Goal: Information Seeking & Learning: Learn about a topic

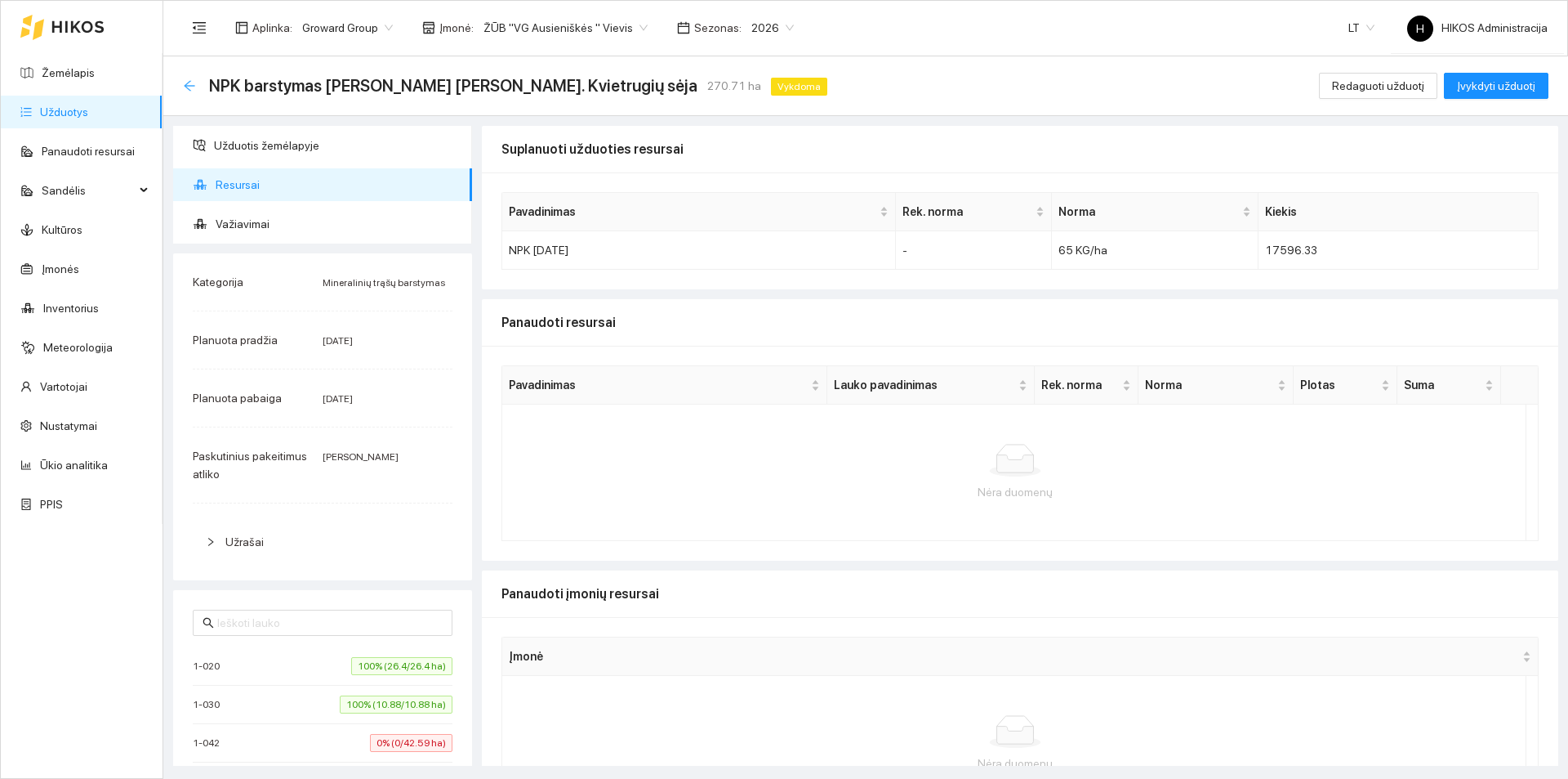
click at [191, 87] on icon "arrow-left" at bounding box center [190, 86] width 13 height 13
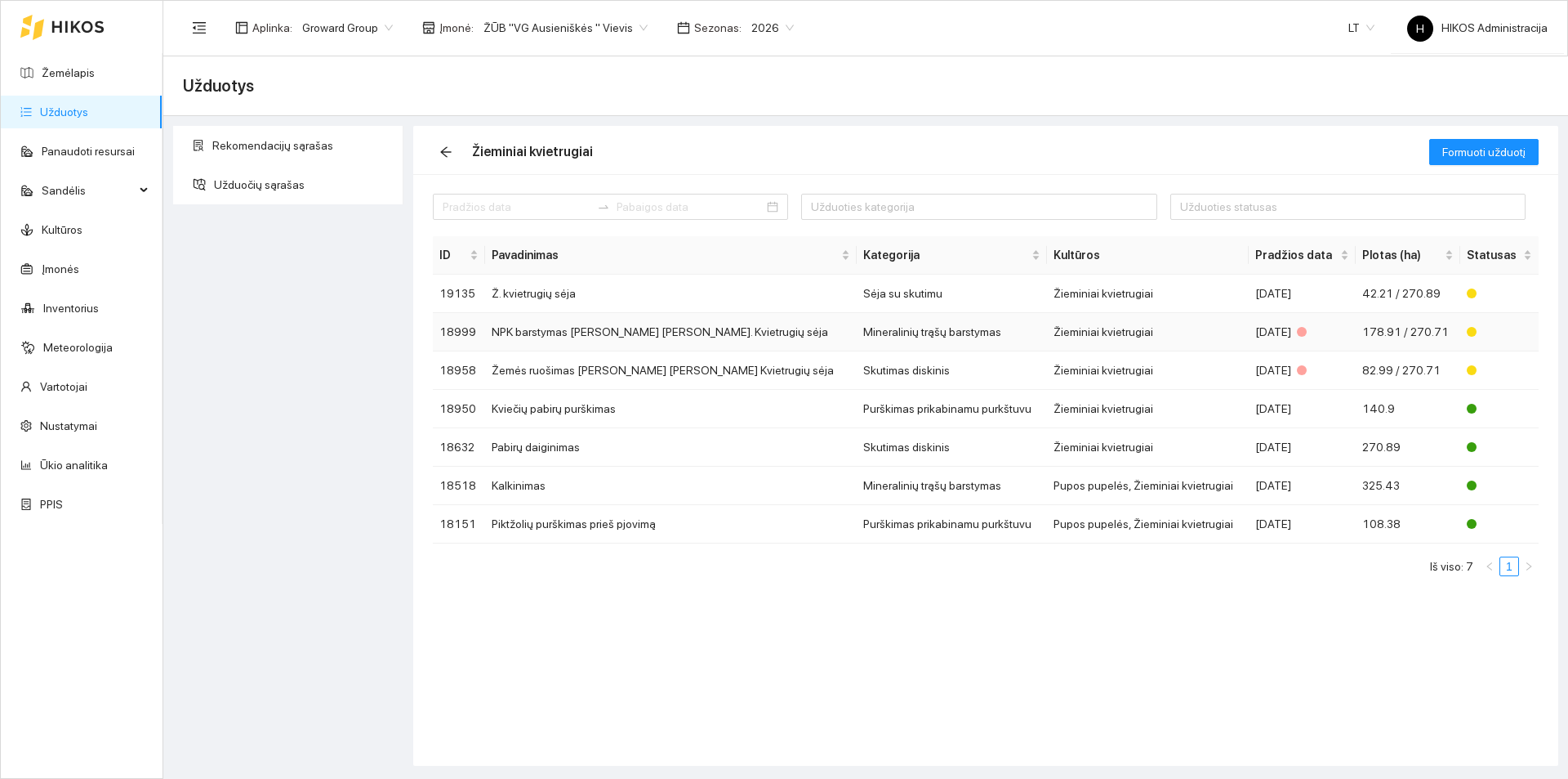
click at [630, 333] on td "NPK barstymas [PERSON_NAME] [PERSON_NAME]. Kvietrugių sėja" at bounding box center [671, 332] width 372 height 38
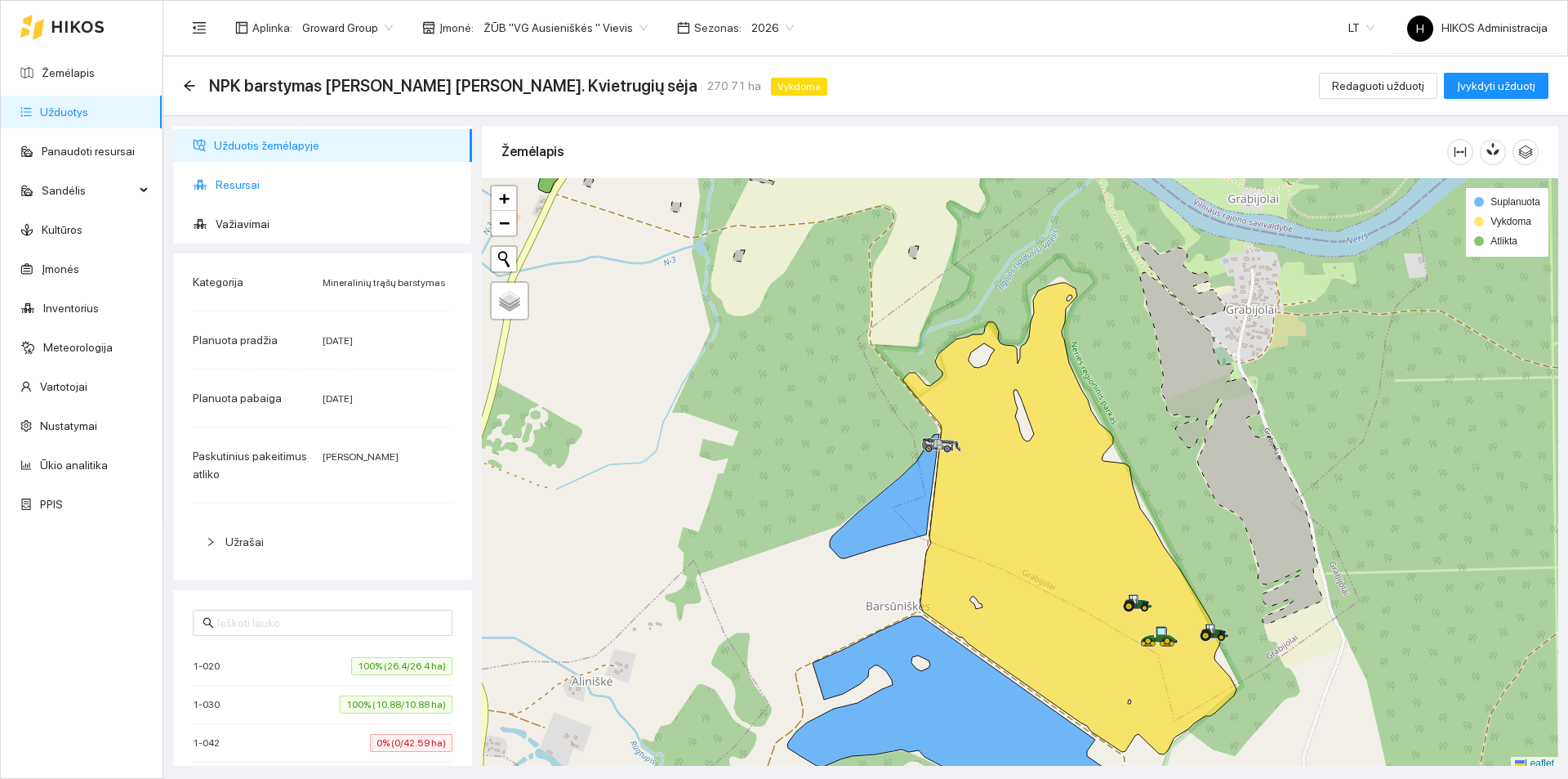
click at [252, 183] on span "Resursai" at bounding box center [337, 184] width 243 height 33
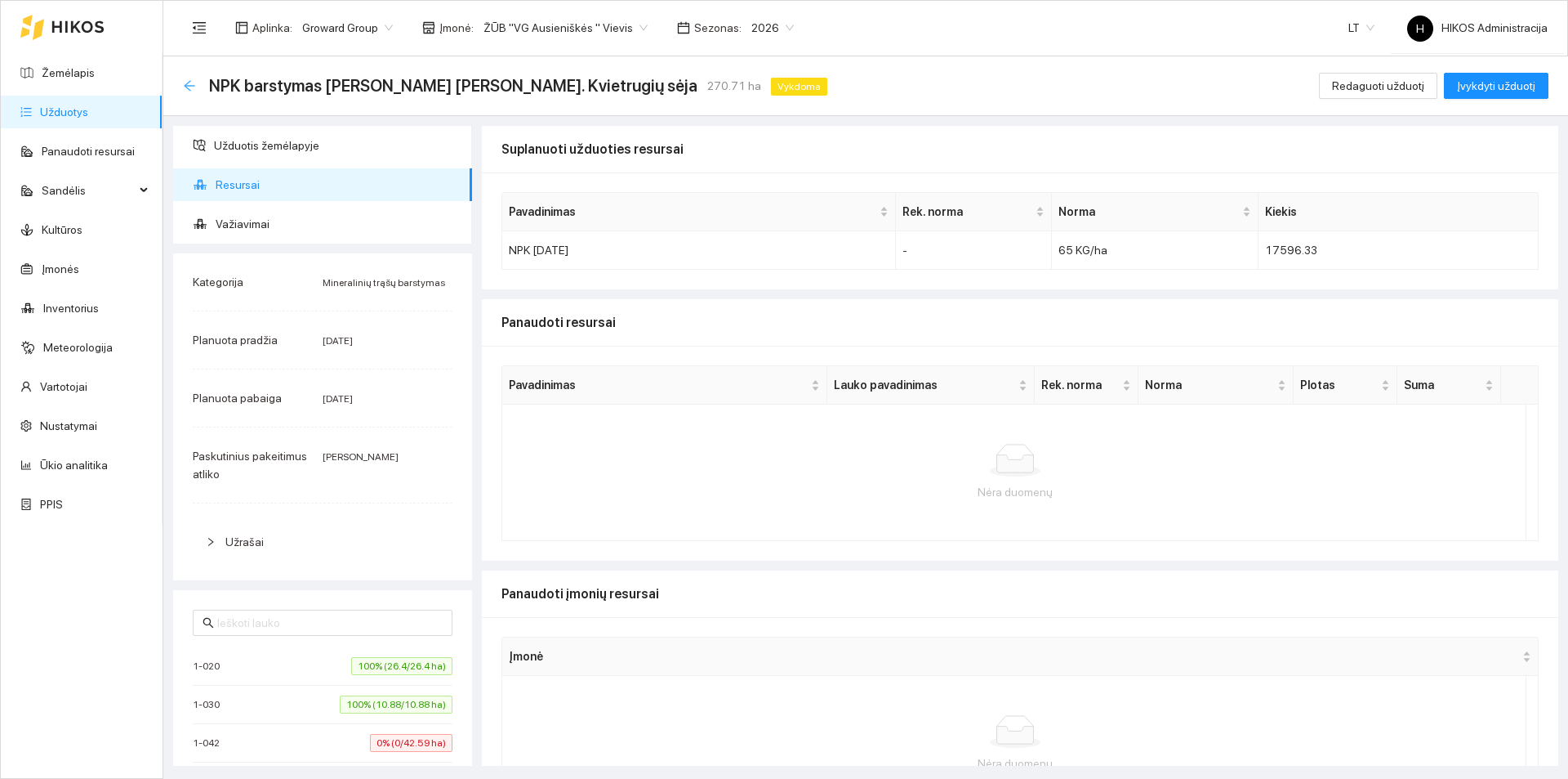
click at [188, 88] on icon "arrow-left" at bounding box center [189, 86] width 11 height 11
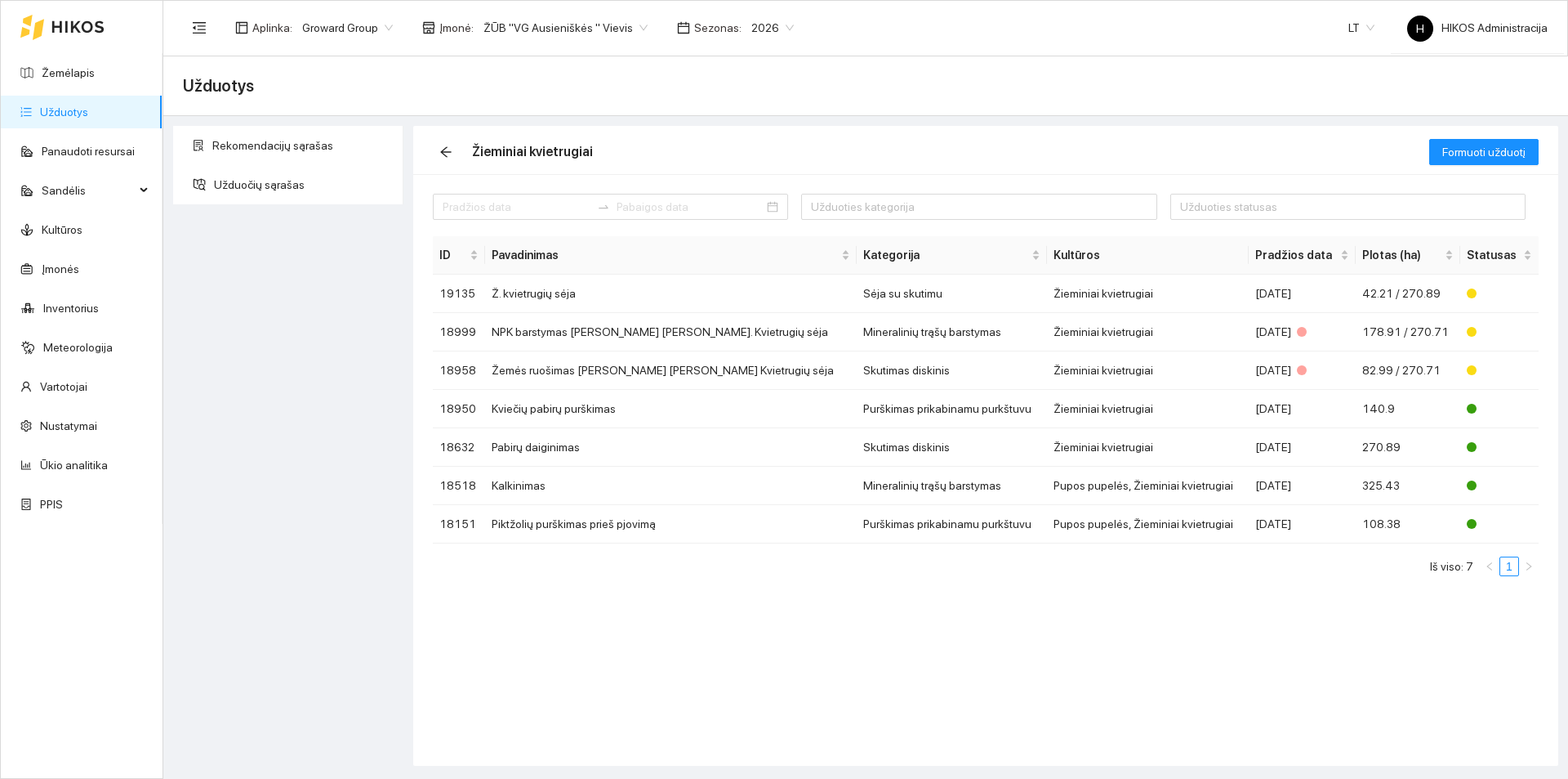
click at [751, 26] on span "2026" at bounding box center [772, 27] width 42 height 24
click at [756, 185] on div "2025" at bounding box center [753, 191] width 42 height 18
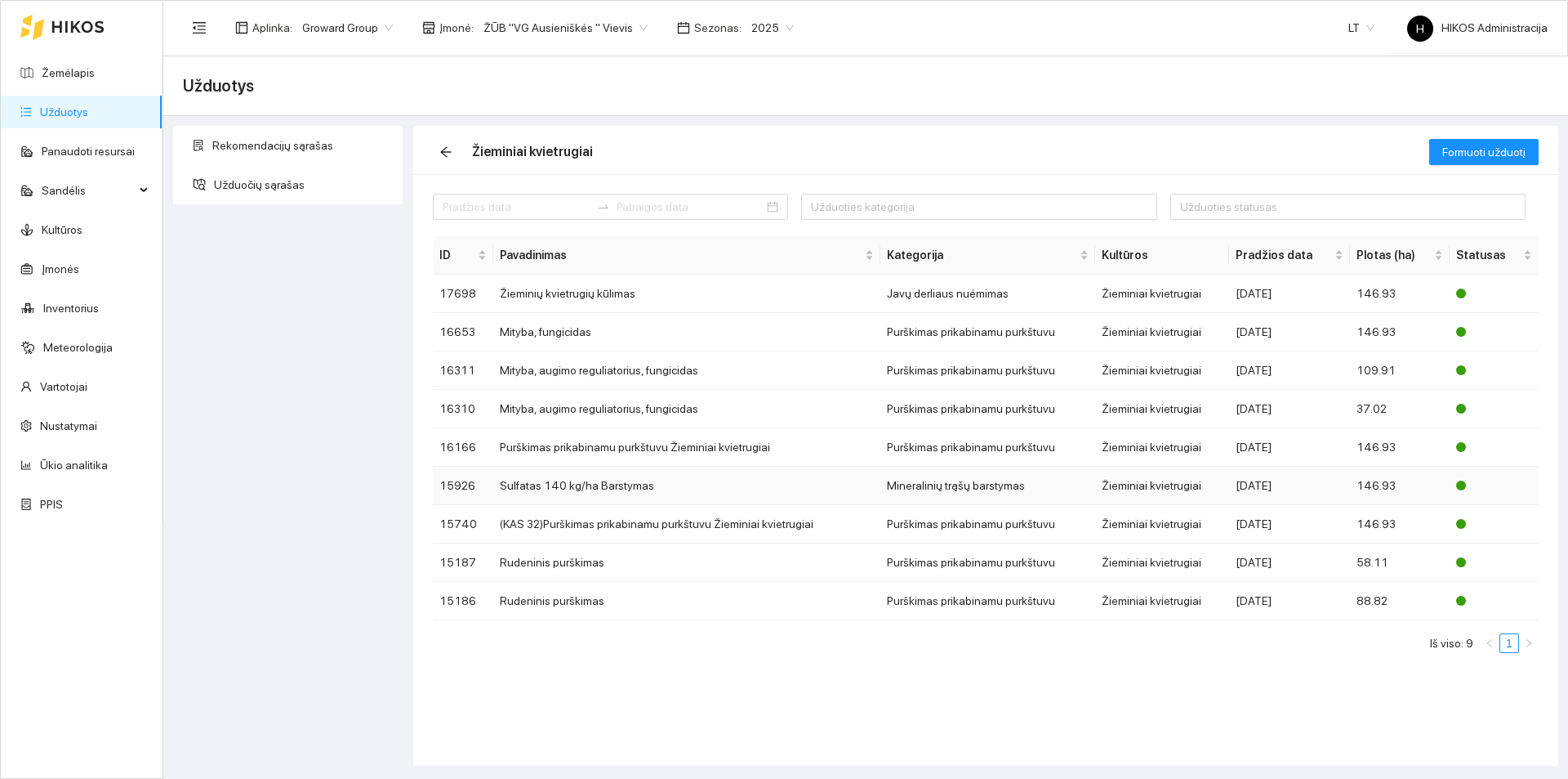
click at [644, 483] on td "Sulfatas 140 kg/ha Barstymas" at bounding box center [686, 485] width 387 height 38
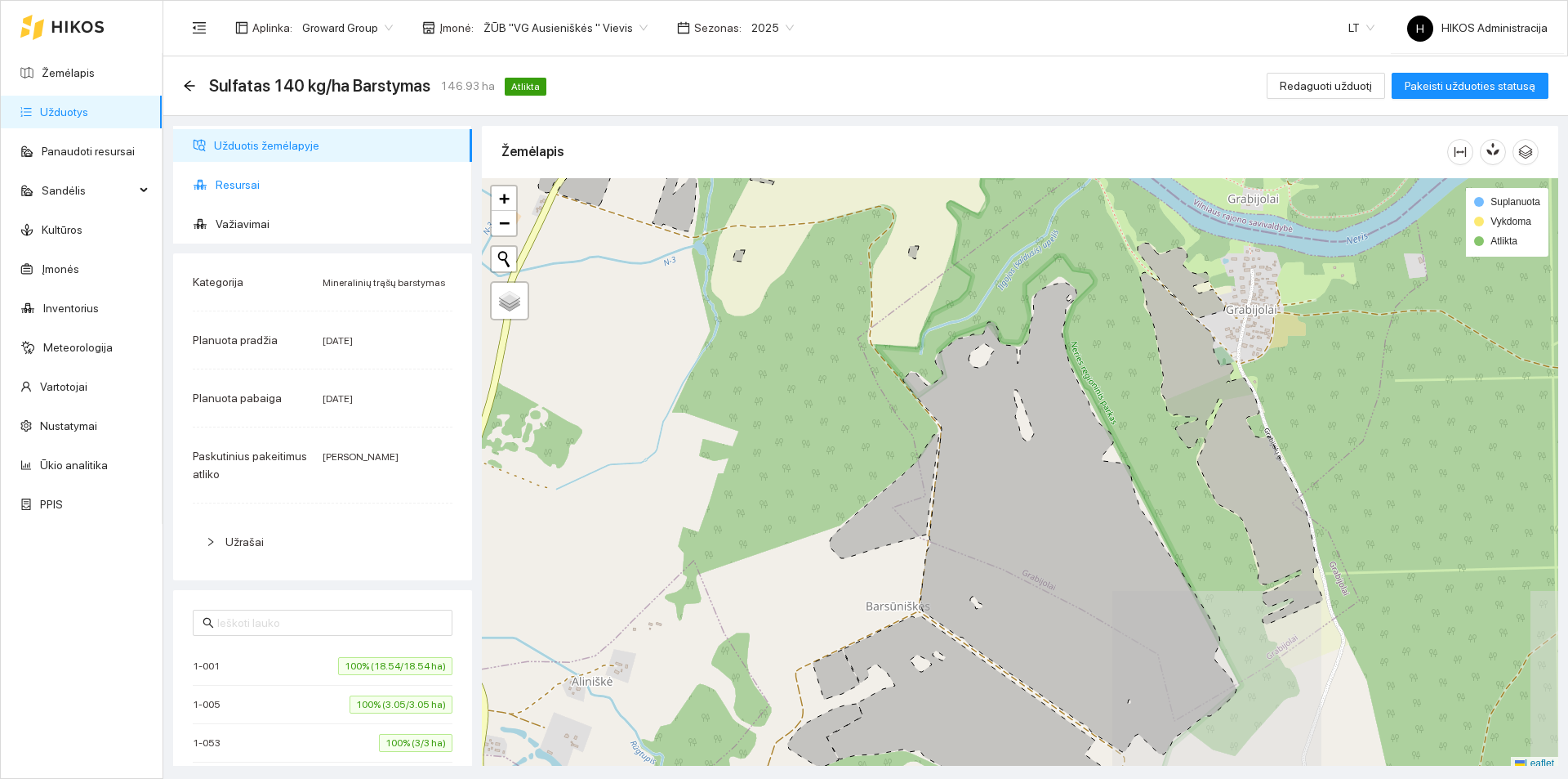
click at [229, 184] on span "Resursai" at bounding box center [337, 184] width 243 height 33
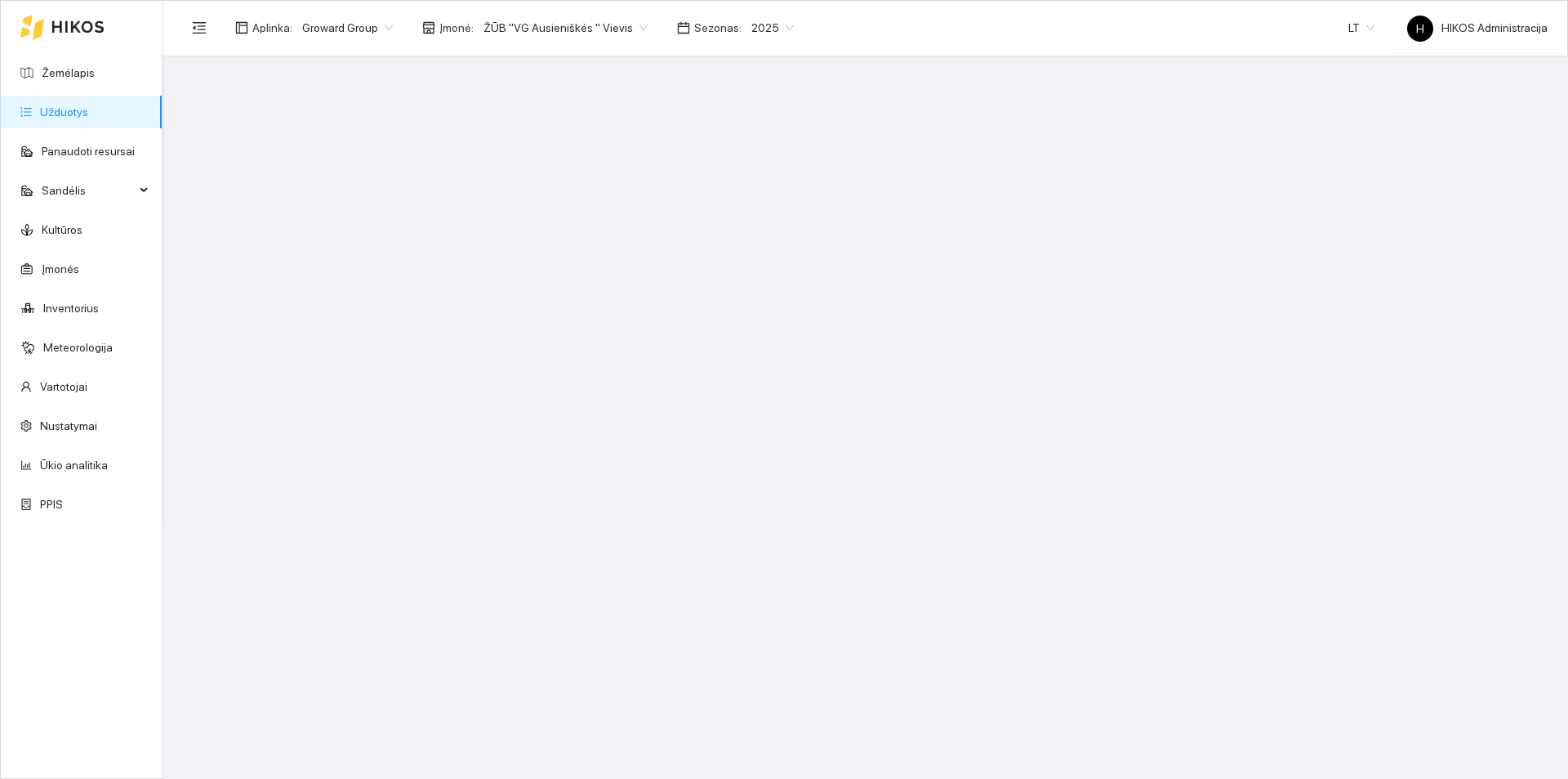
click at [350, 31] on span "Groward Group" at bounding box center [348, 27] width 90 height 24
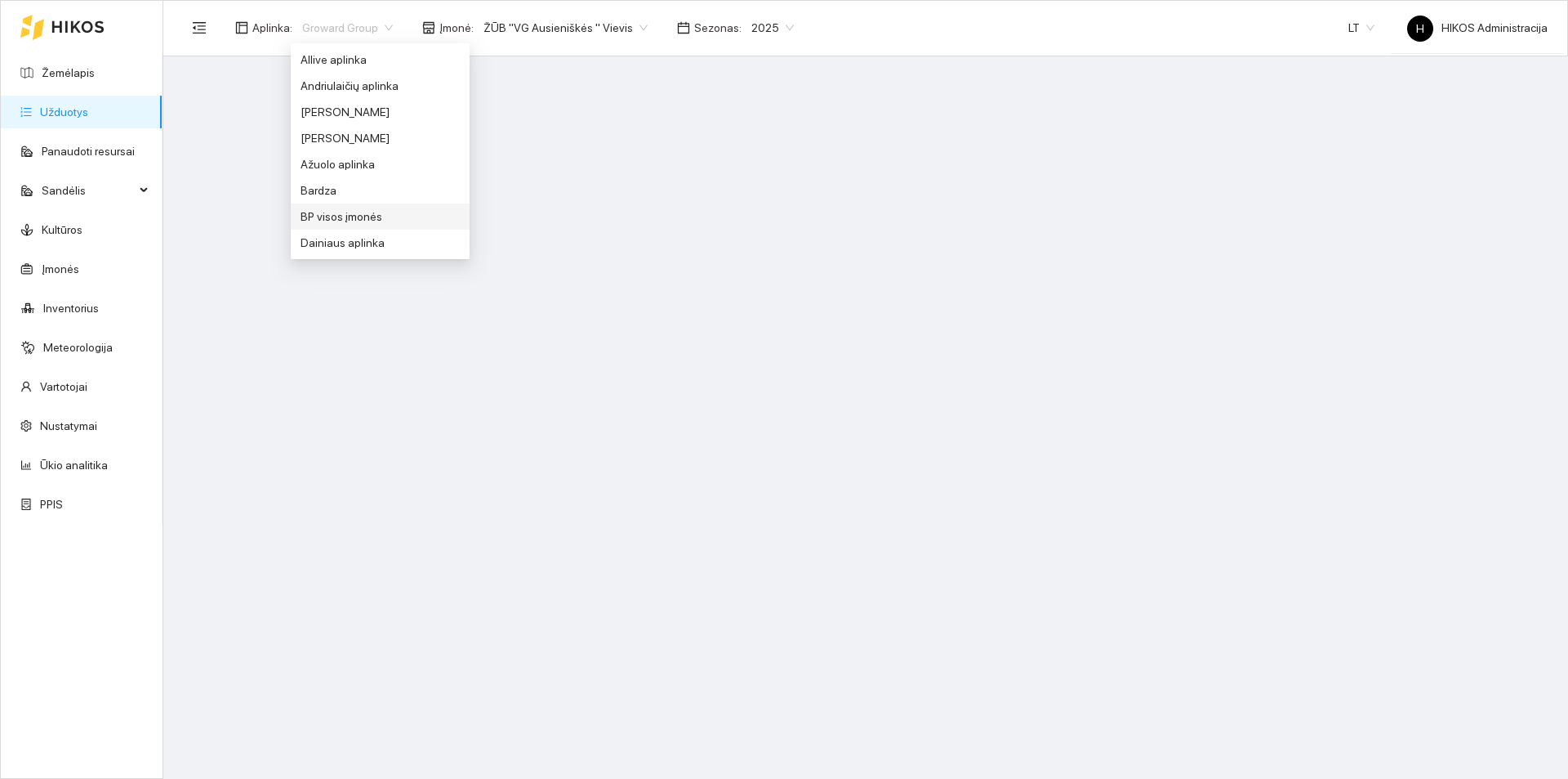
click at [346, 214] on div "BP visos įmonės" at bounding box center [380, 217] width 159 height 18
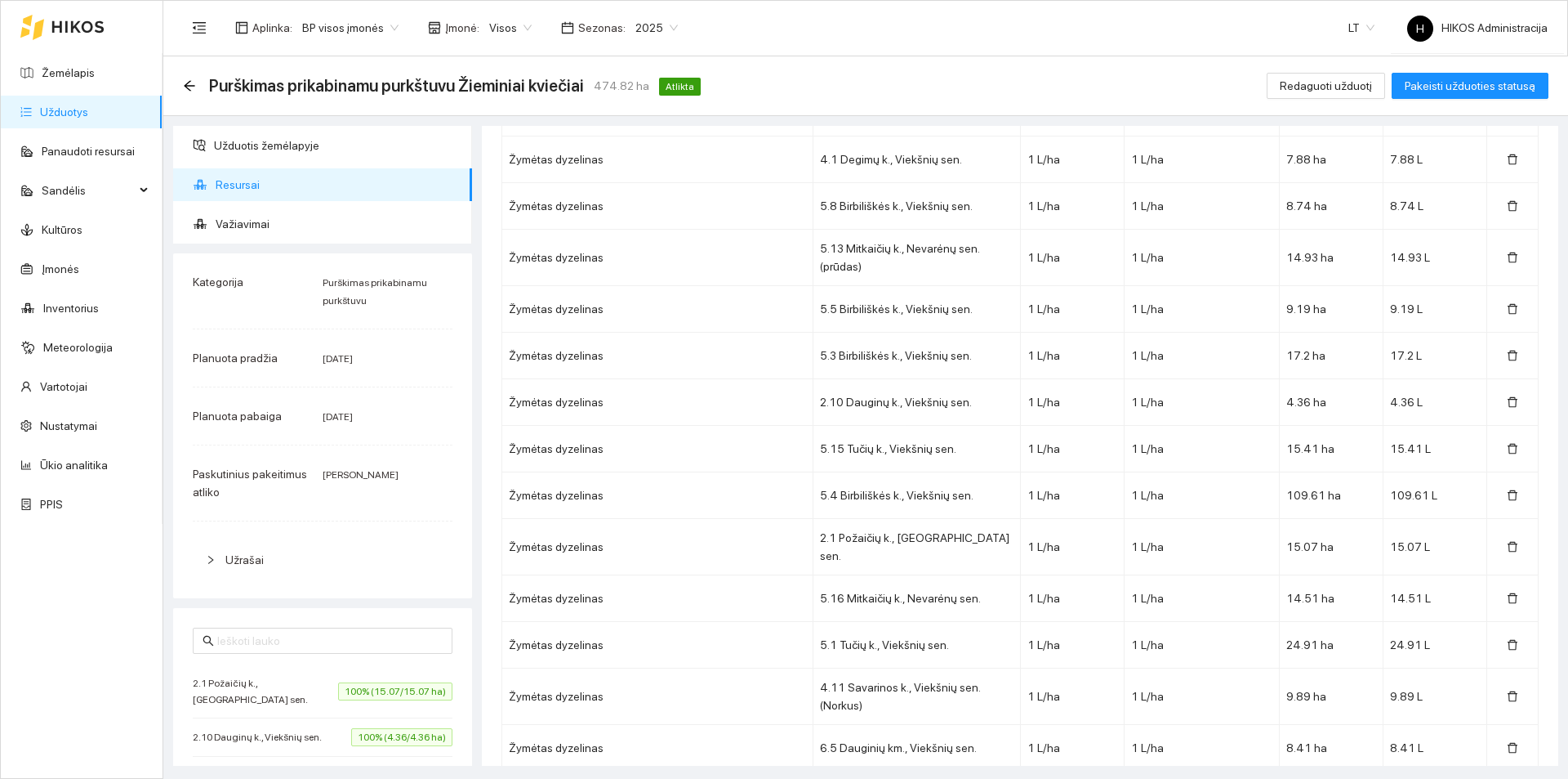
scroll to position [1797, 0]
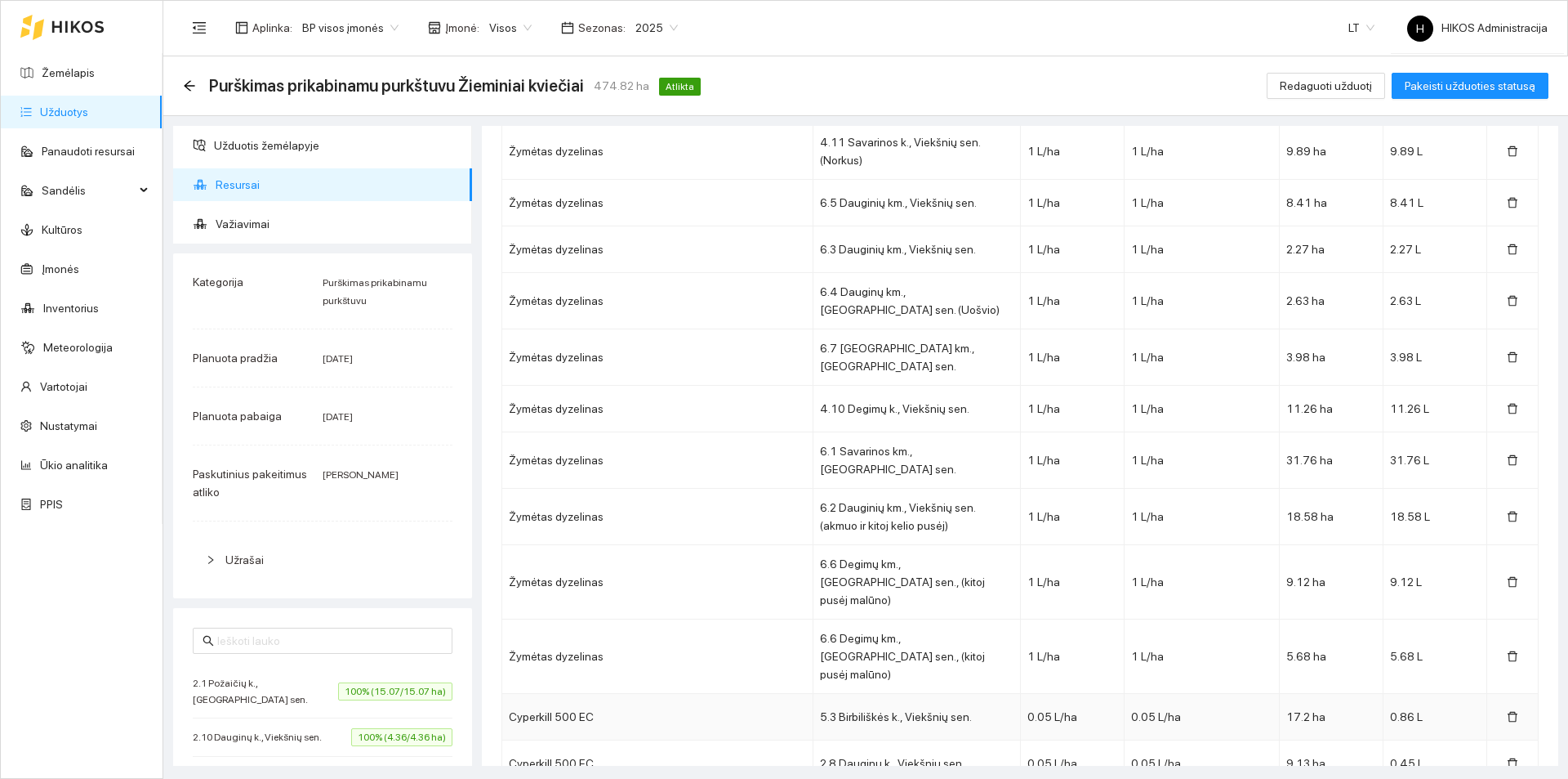
drag, startPoint x: 742, startPoint y: 652, endPoint x: 756, endPoint y: 552, distance: 101.0
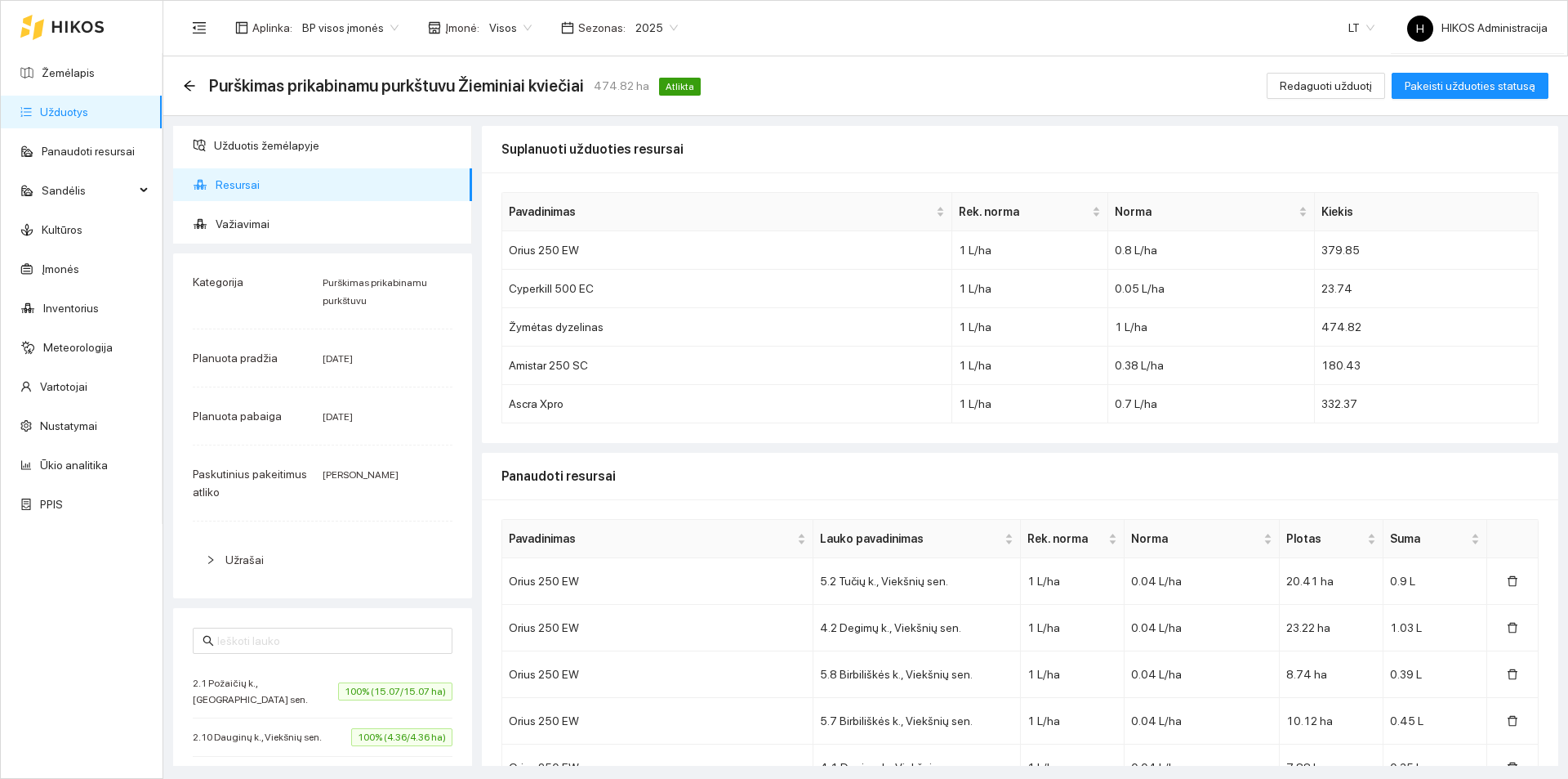
click at [480, 22] on div "Visos" at bounding box center [510, 27] width 62 height 26
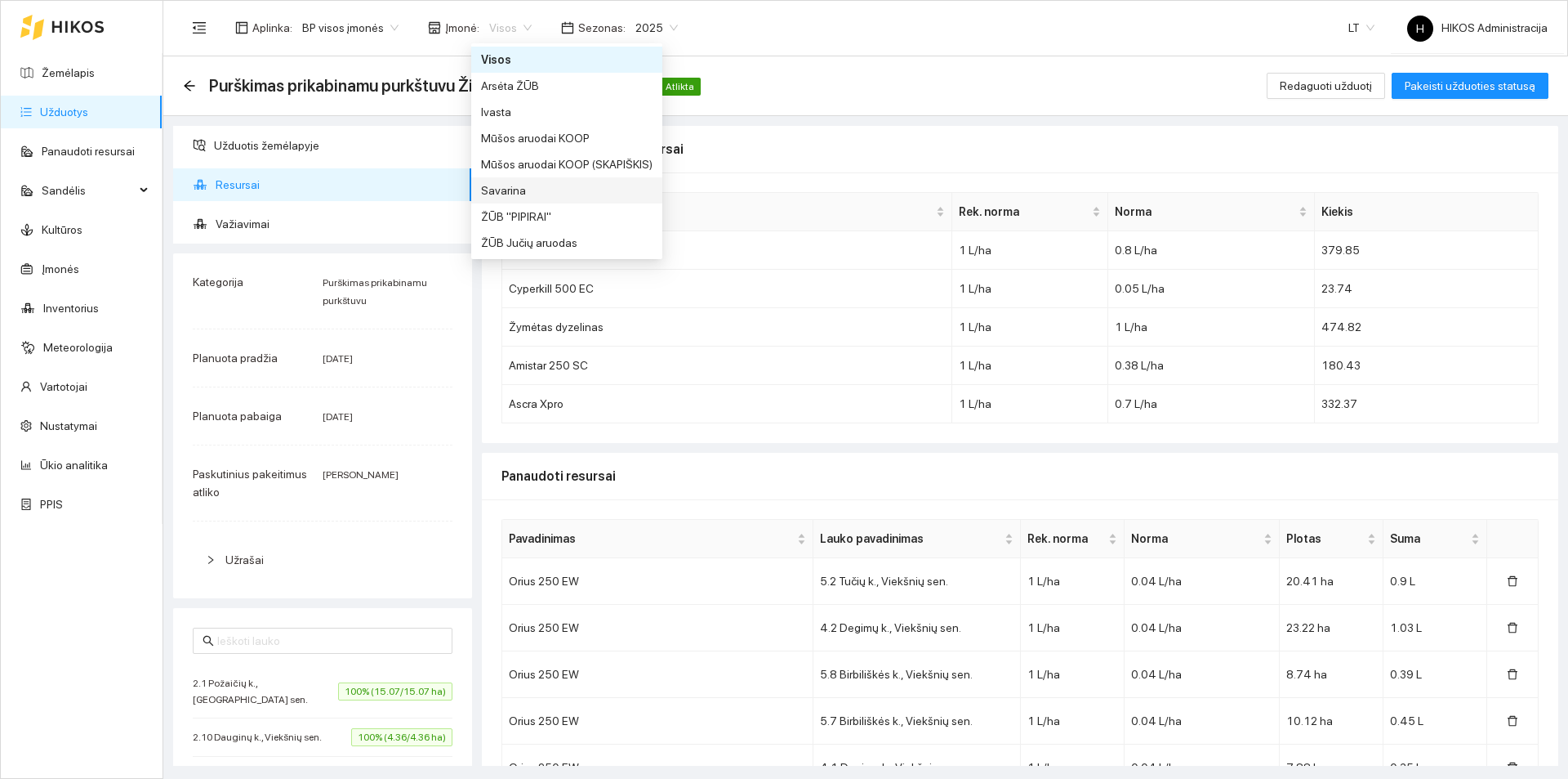
click at [541, 195] on div "Savarina" at bounding box center [567, 191] width 172 height 18
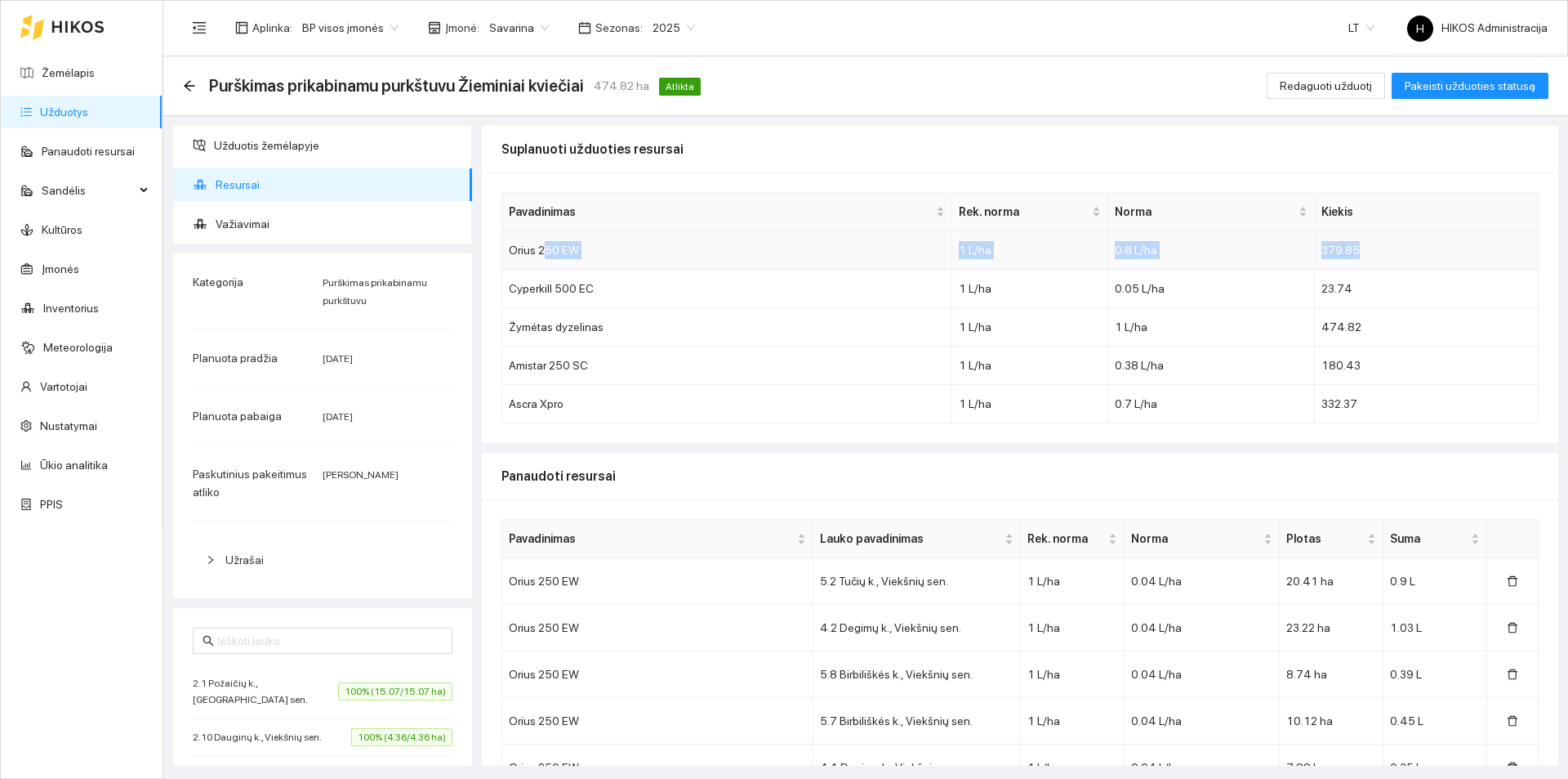
drag, startPoint x: 1199, startPoint y: 255, endPoint x: 1377, endPoint y: 245, distance: 178.3
click at [1377, 245] on tr "Orius 250 EW 1 L/ha 0.8 L/ha 379.85" at bounding box center [1020, 250] width 1036 height 38
click at [1377, 245] on td "379.85" at bounding box center [1427, 250] width 224 height 38
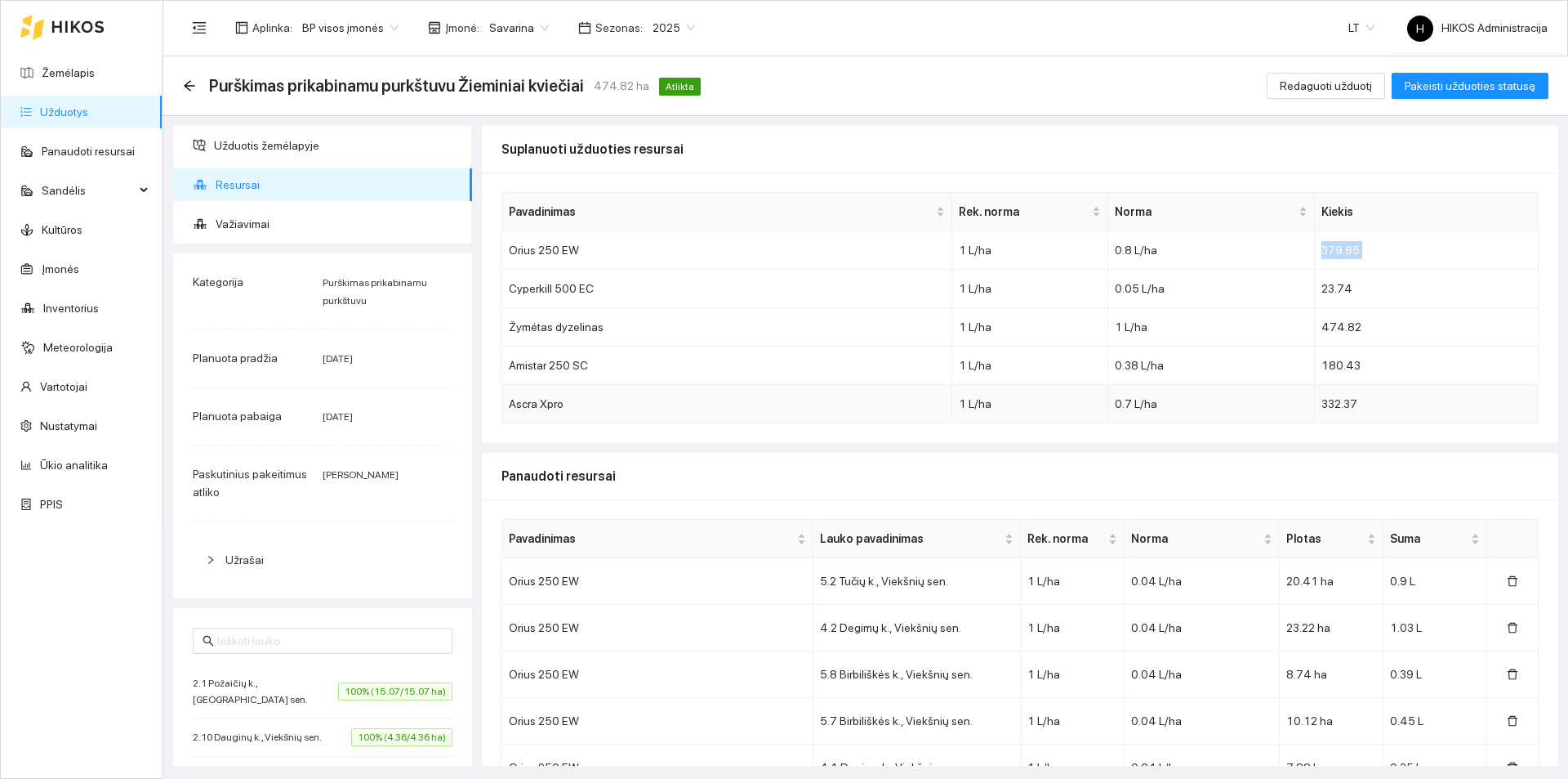
click at [635, 385] on td "Ascra Xpro" at bounding box center [727, 404] width 450 height 38
click at [500, 30] on span "Savarina" at bounding box center [519, 27] width 60 height 24
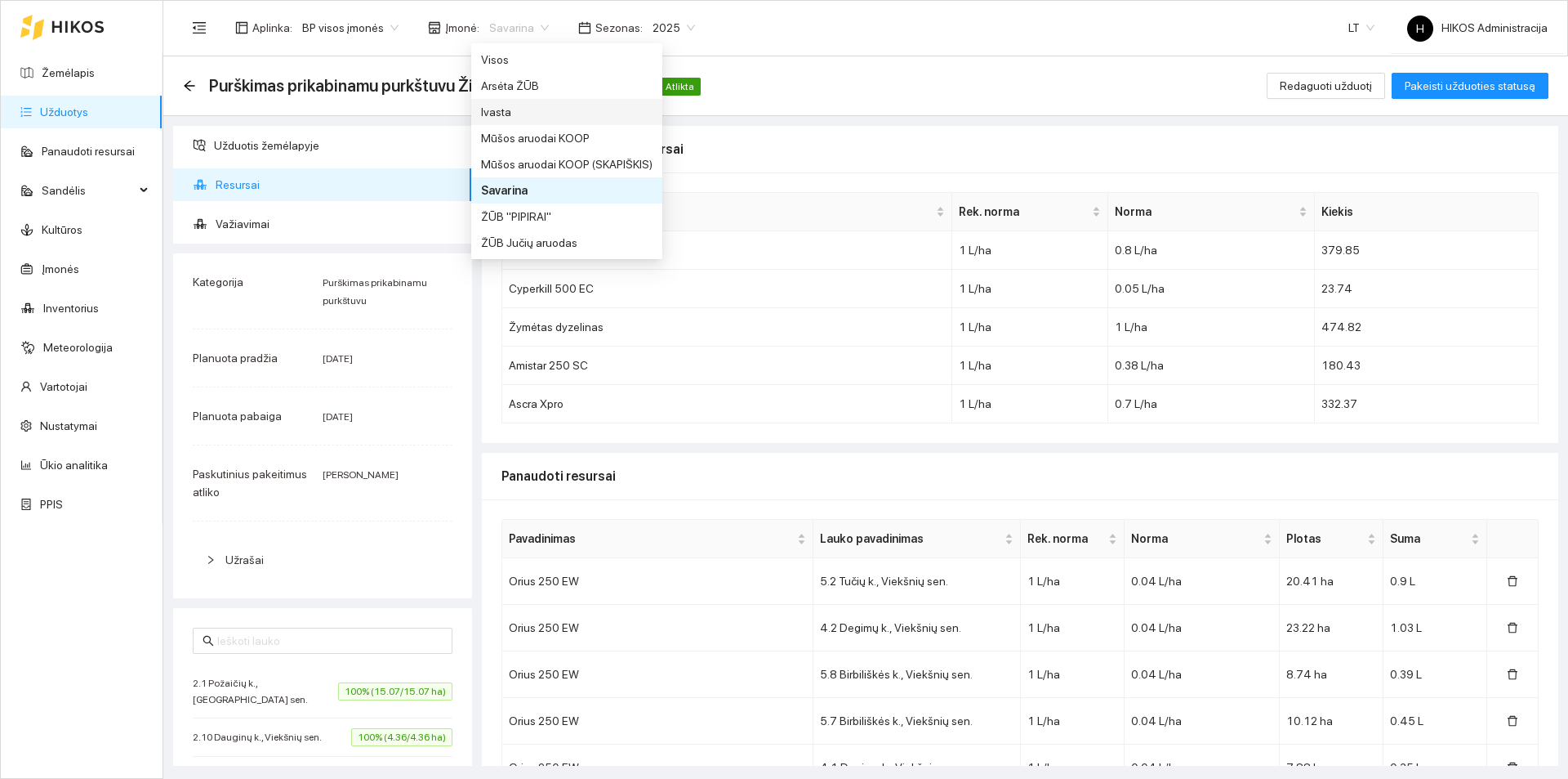
click at [520, 116] on div "Ivasta" at bounding box center [567, 112] width 172 height 18
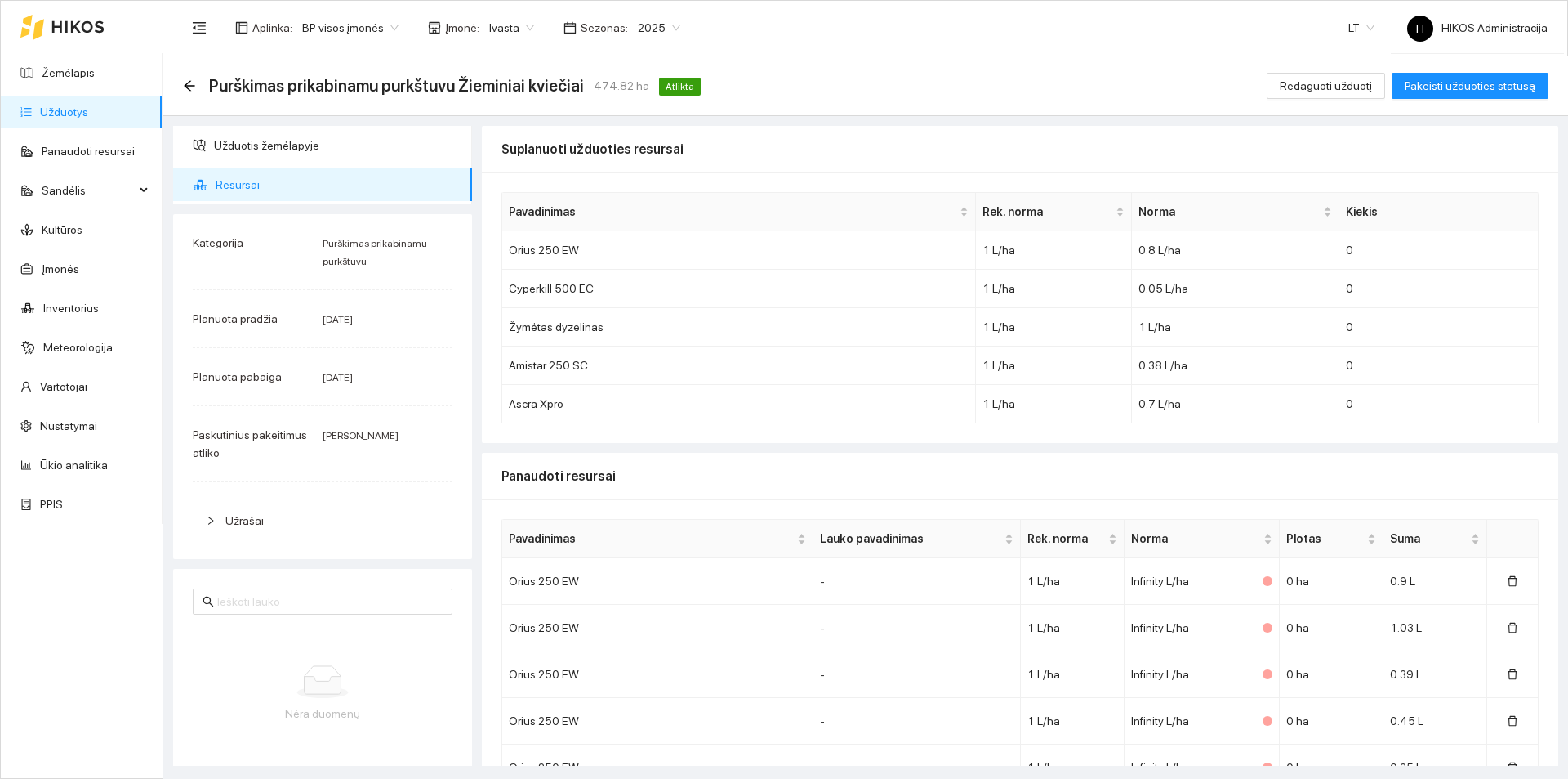
click at [506, 30] on span "Ivasta" at bounding box center [512, 27] width 45 height 24
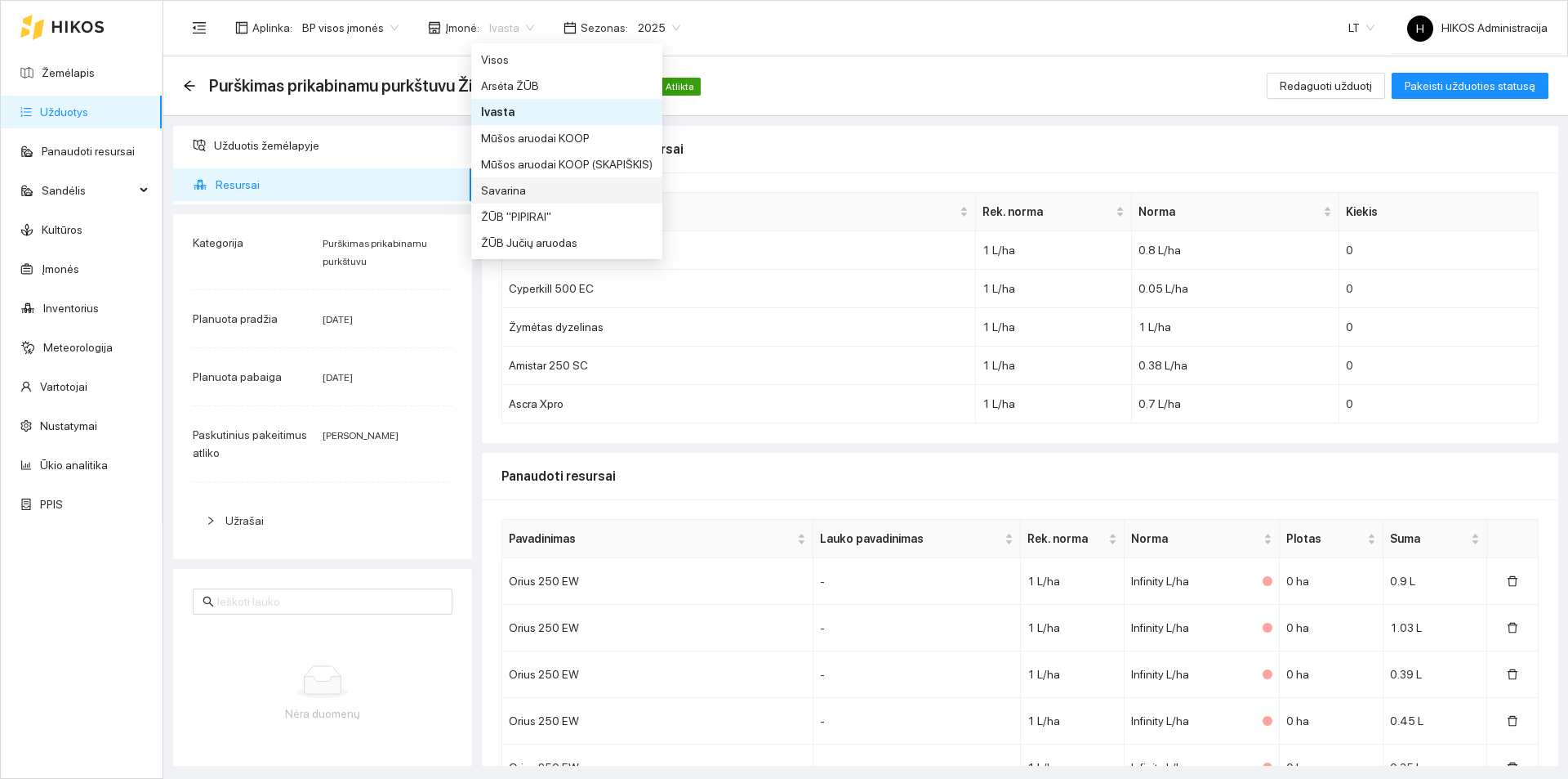
click at [512, 192] on div "Savarina" at bounding box center [567, 191] width 172 height 18
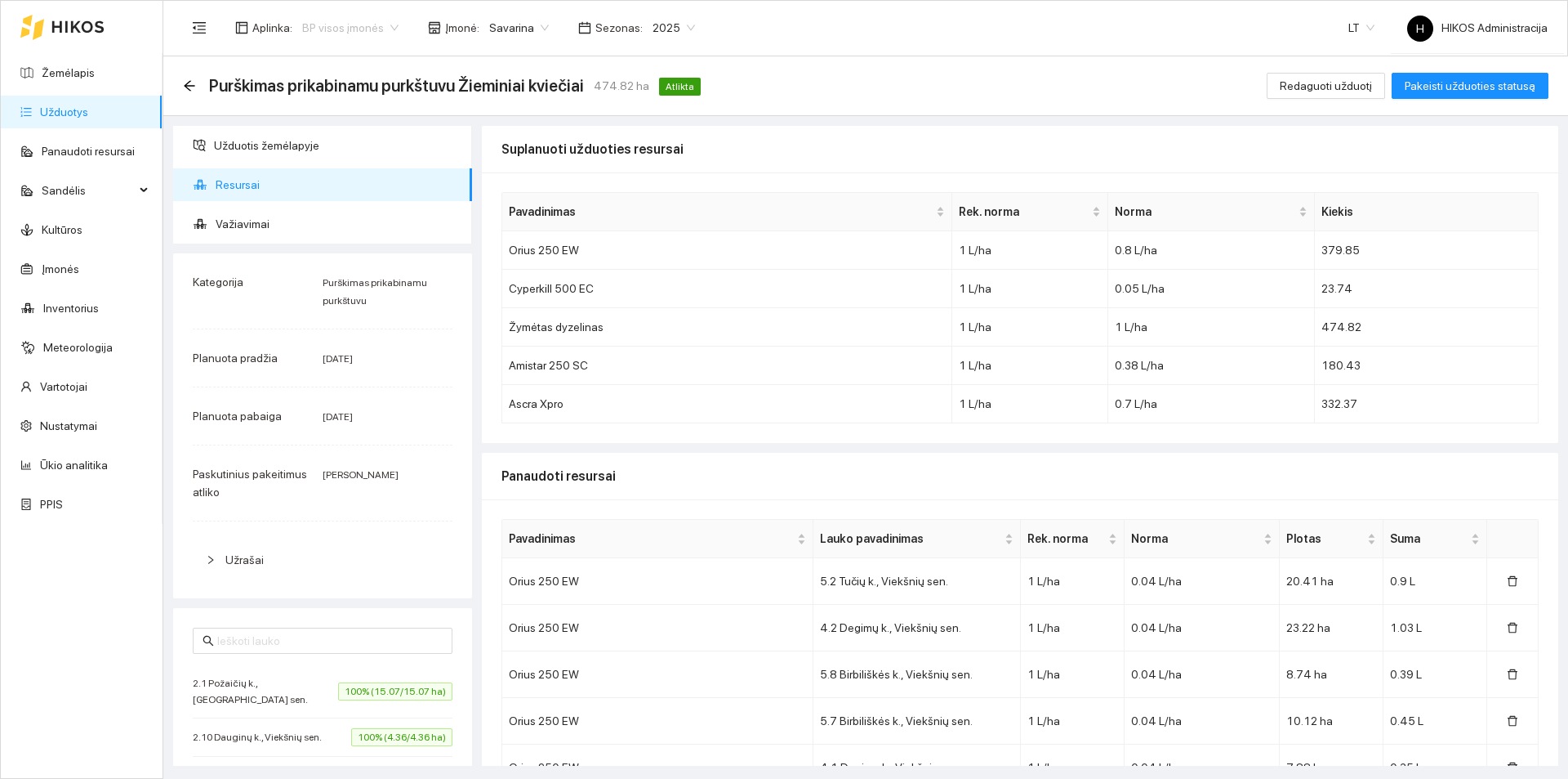
click at [345, 26] on span "BP visos įmonės" at bounding box center [350, 27] width 97 height 24
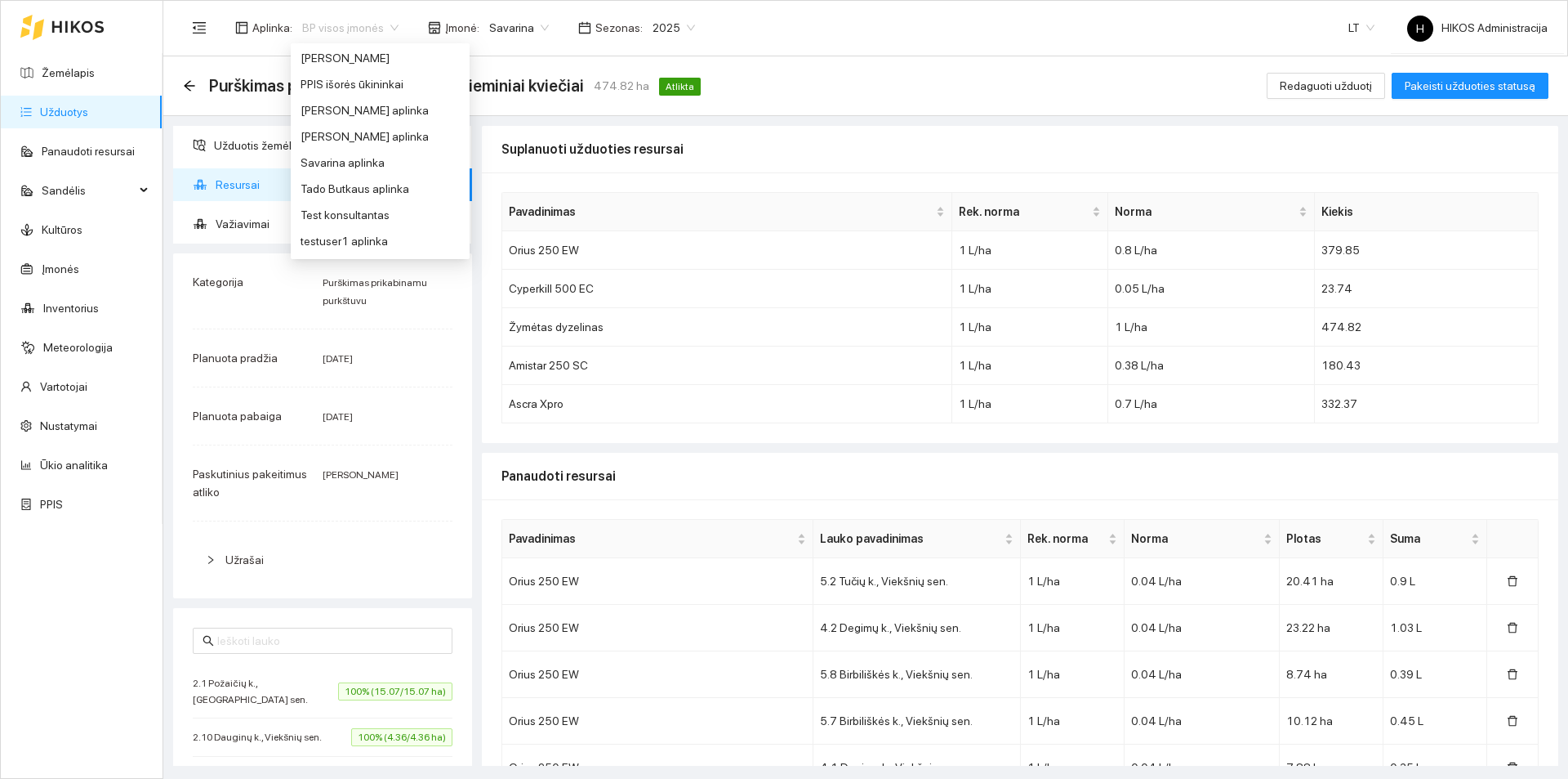
scroll to position [736, 0]
click at [361, 155] on div "Savarina aplinka" at bounding box center [380, 161] width 159 height 18
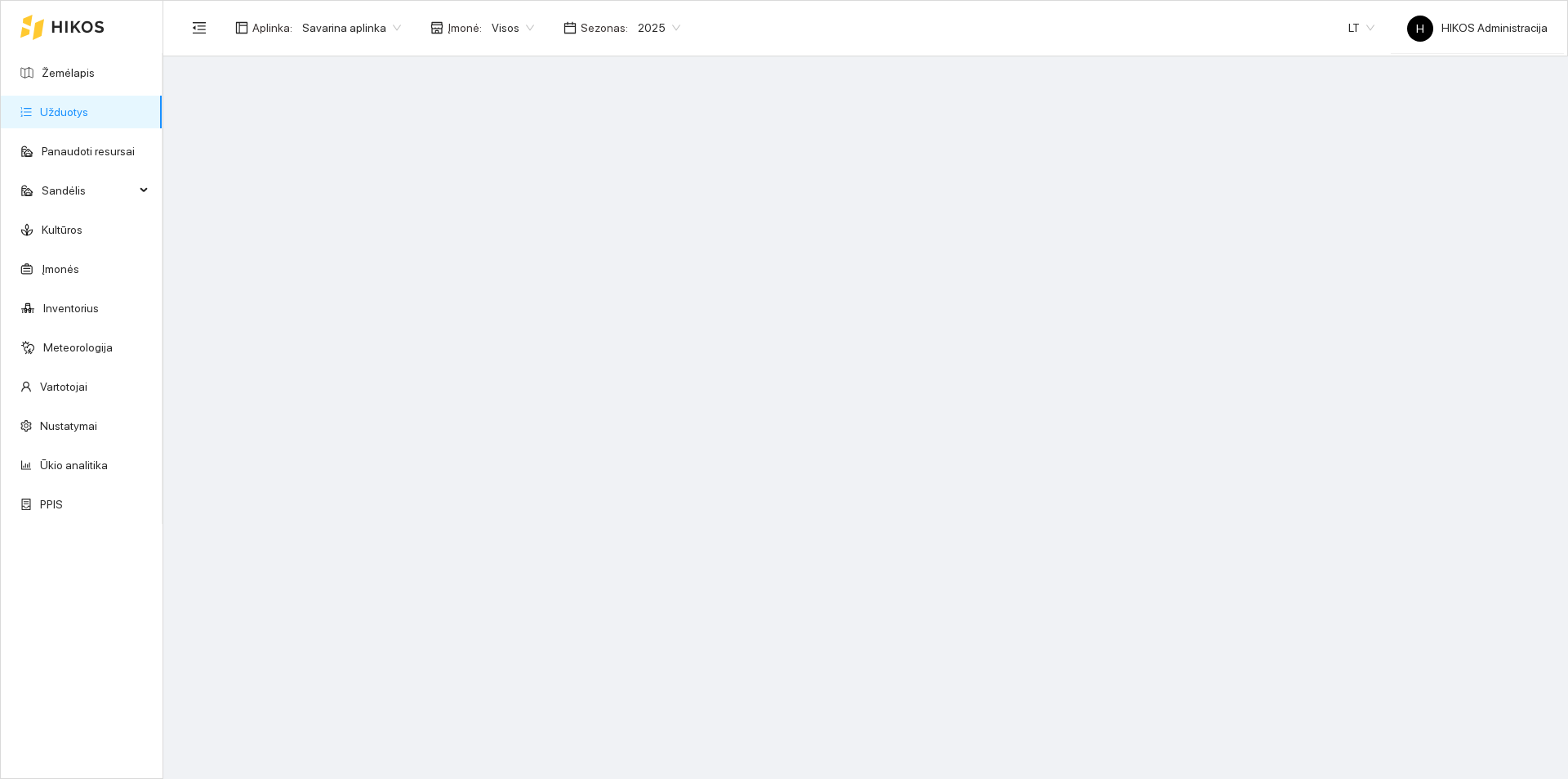
click at [362, 33] on span "Savarina aplinka" at bounding box center [351, 27] width 98 height 24
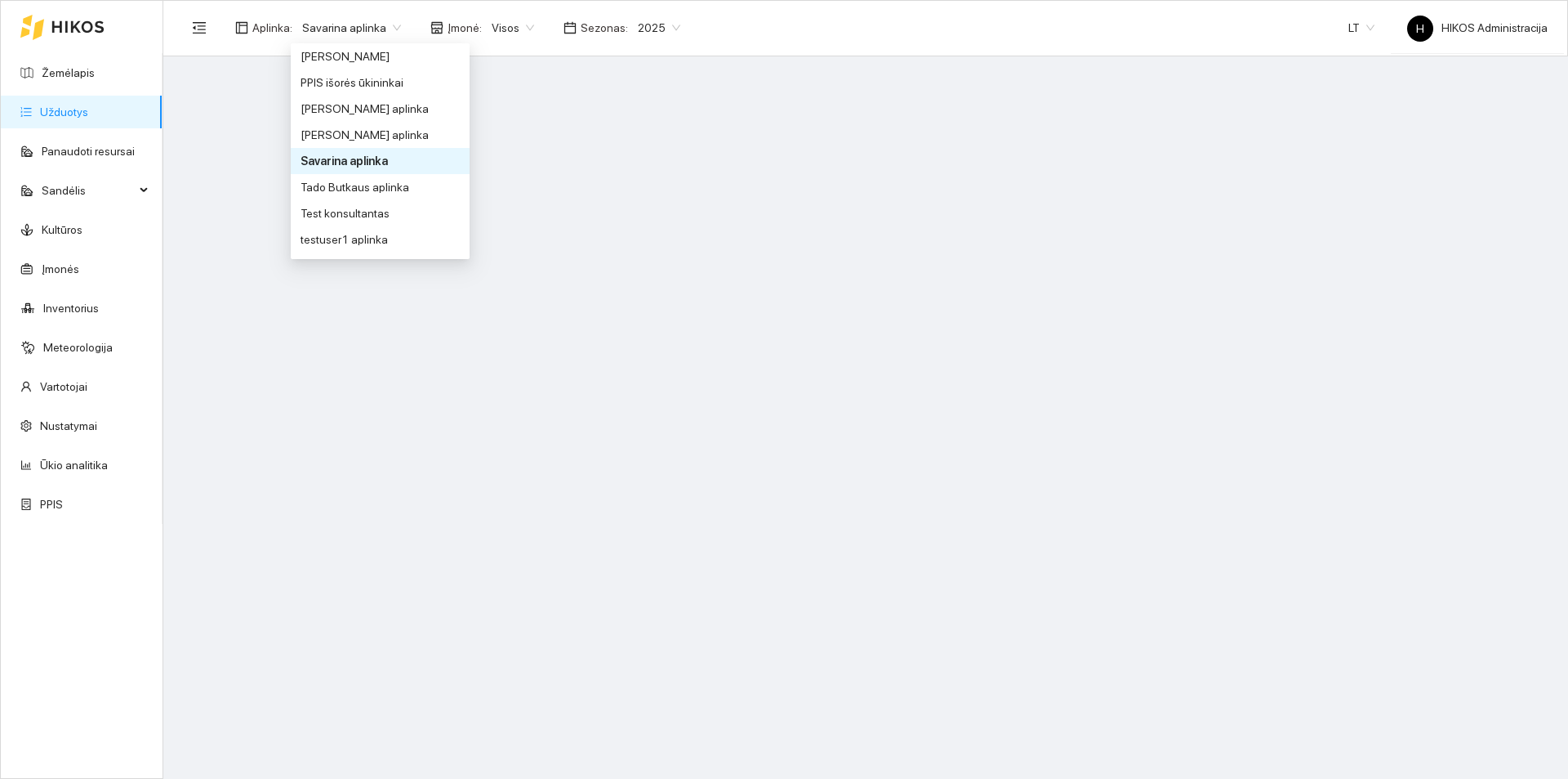
click at [362, 33] on span "Savarina aplinka" at bounding box center [351, 27] width 98 height 24
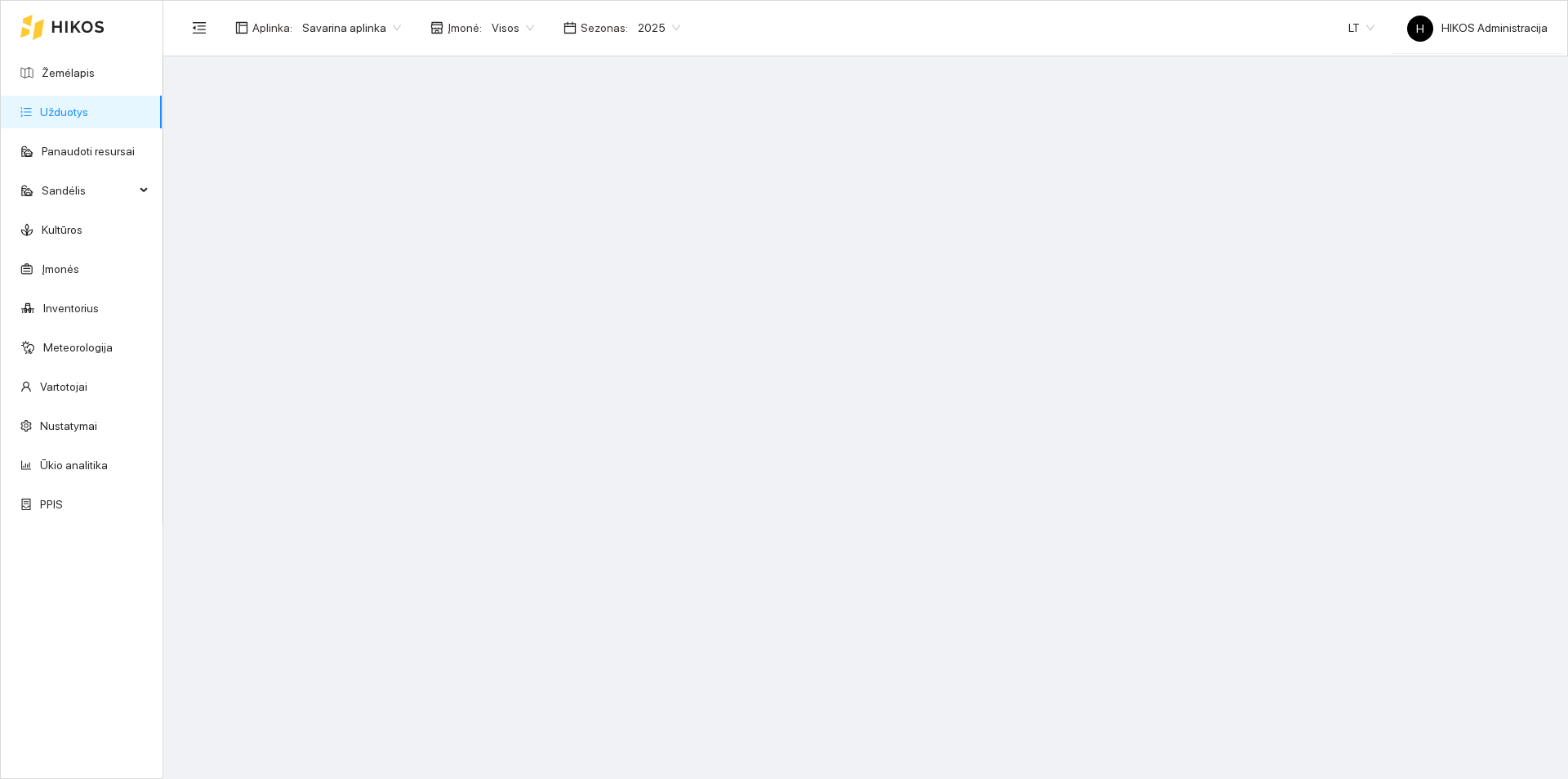
click at [362, 33] on span "Savarina aplinka" at bounding box center [351, 27] width 98 height 24
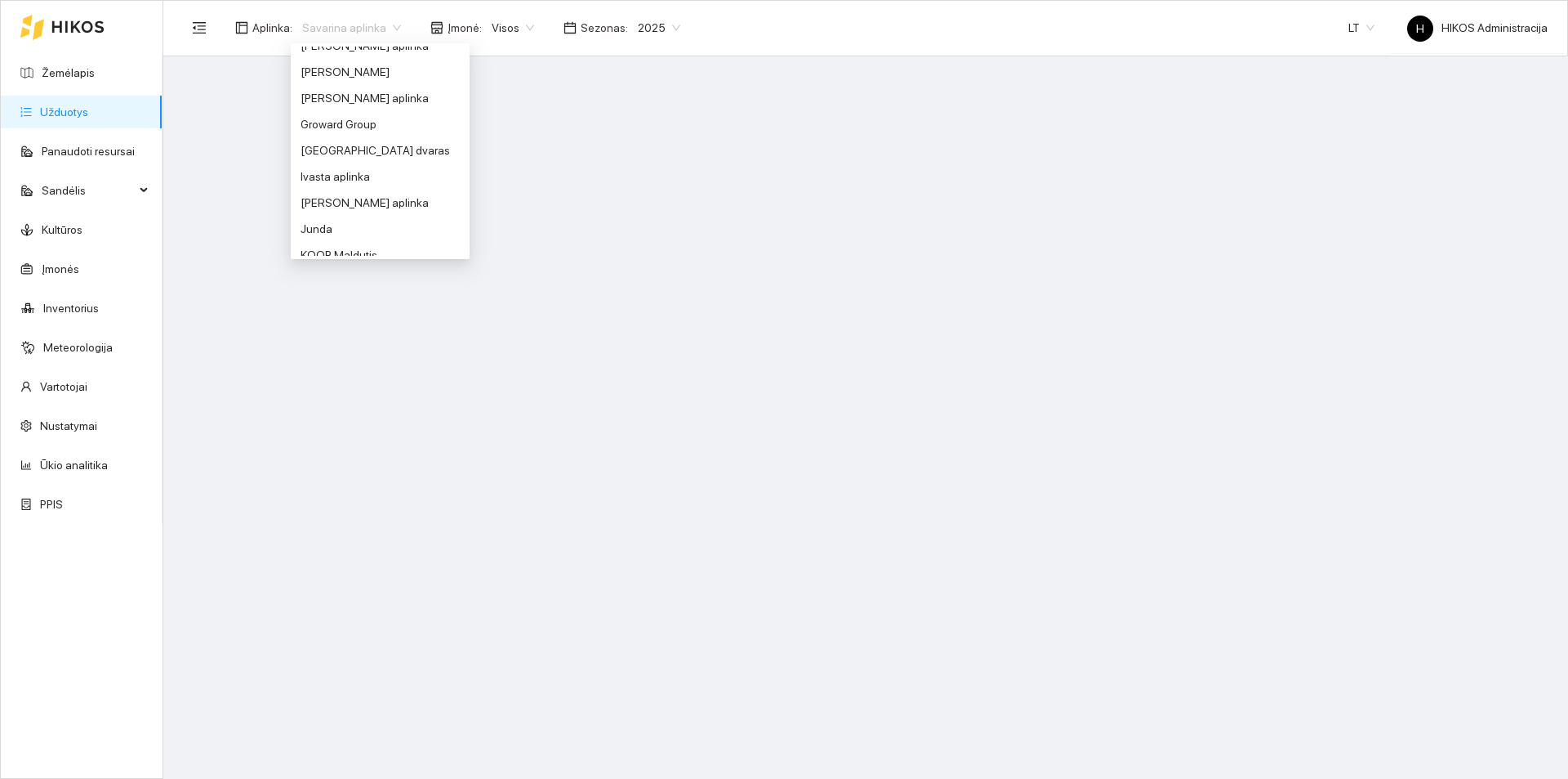
scroll to position [327, 0]
click at [357, 183] on div "Ivasta aplinka" at bounding box center [380, 177] width 159 height 18
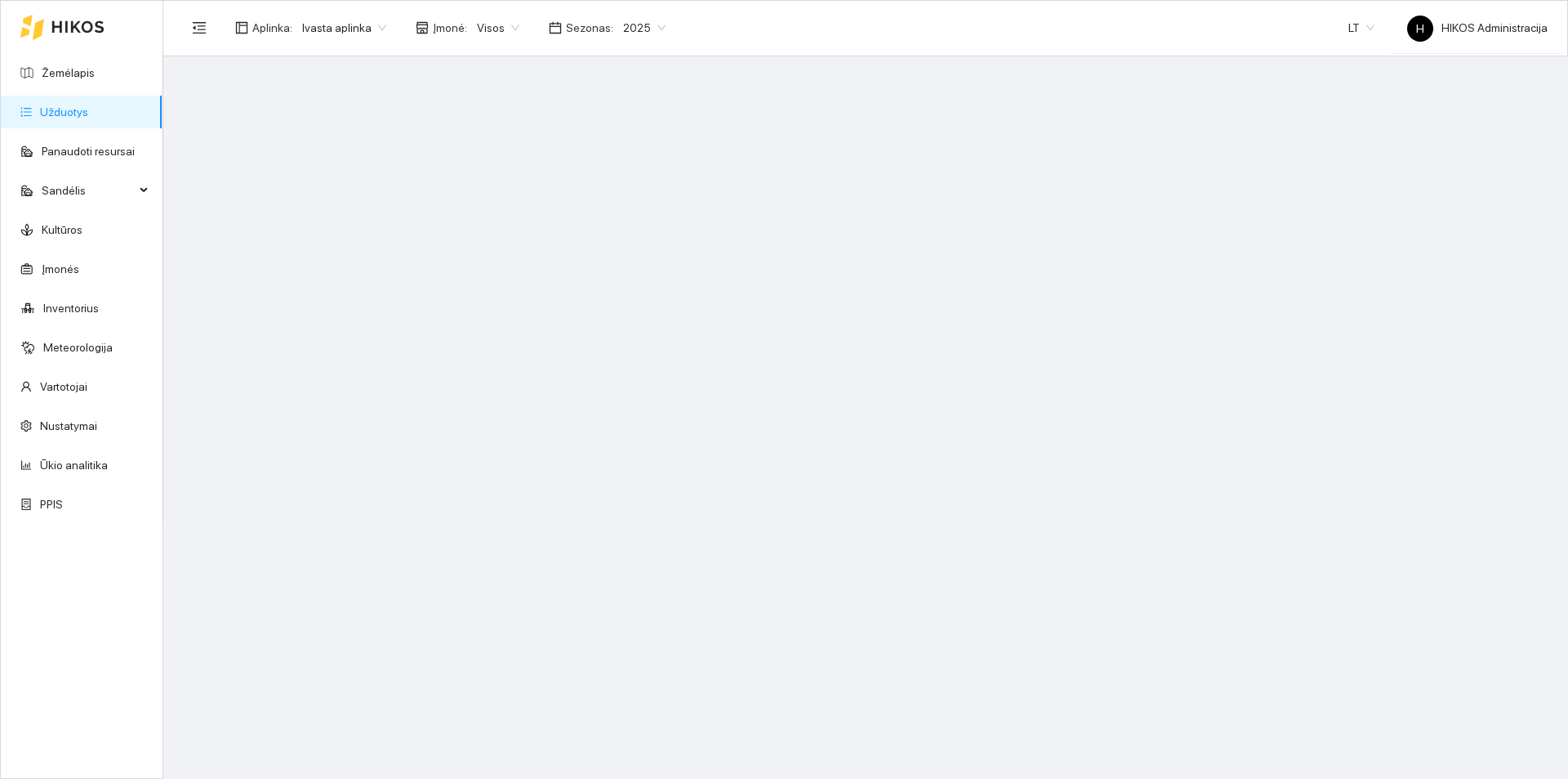
click at [358, 36] on span "Ivasta aplinka" at bounding box center [344, 27] width 84 height 24
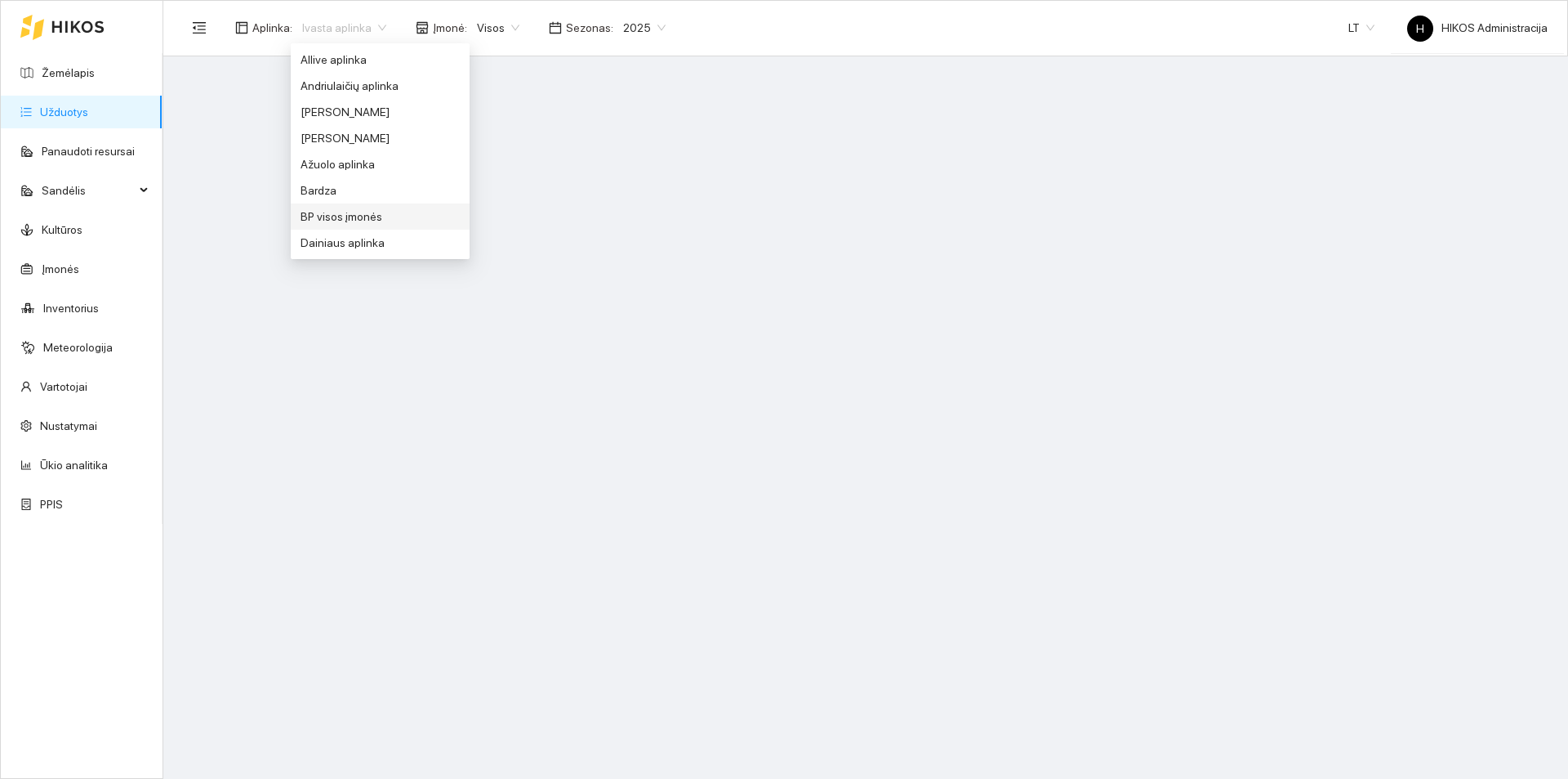
click at [364, 223] on div "BP visos įmonės" at bounding box center [380, 217] width 159 height 18
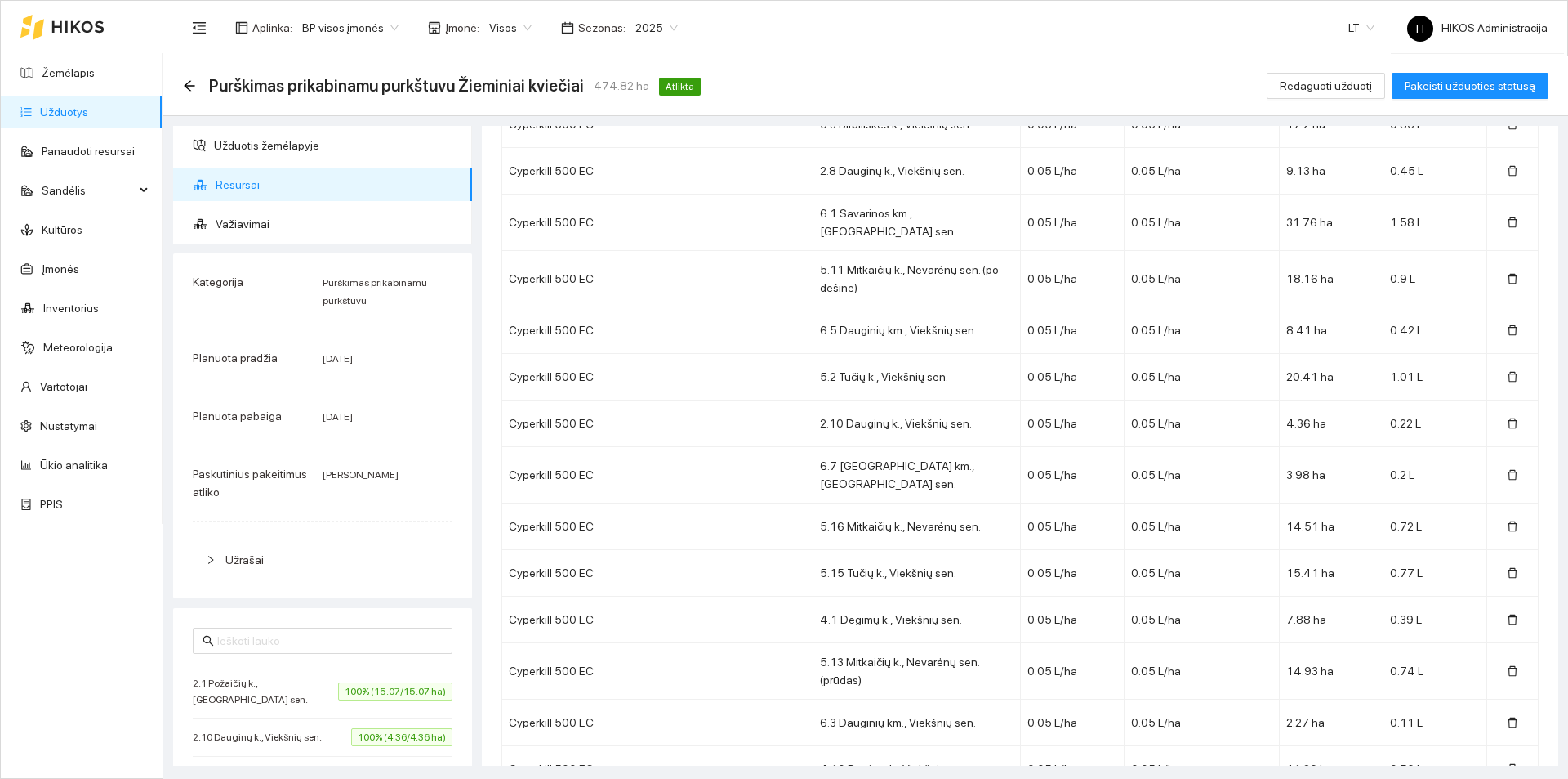
scroll to position [6849, 0]
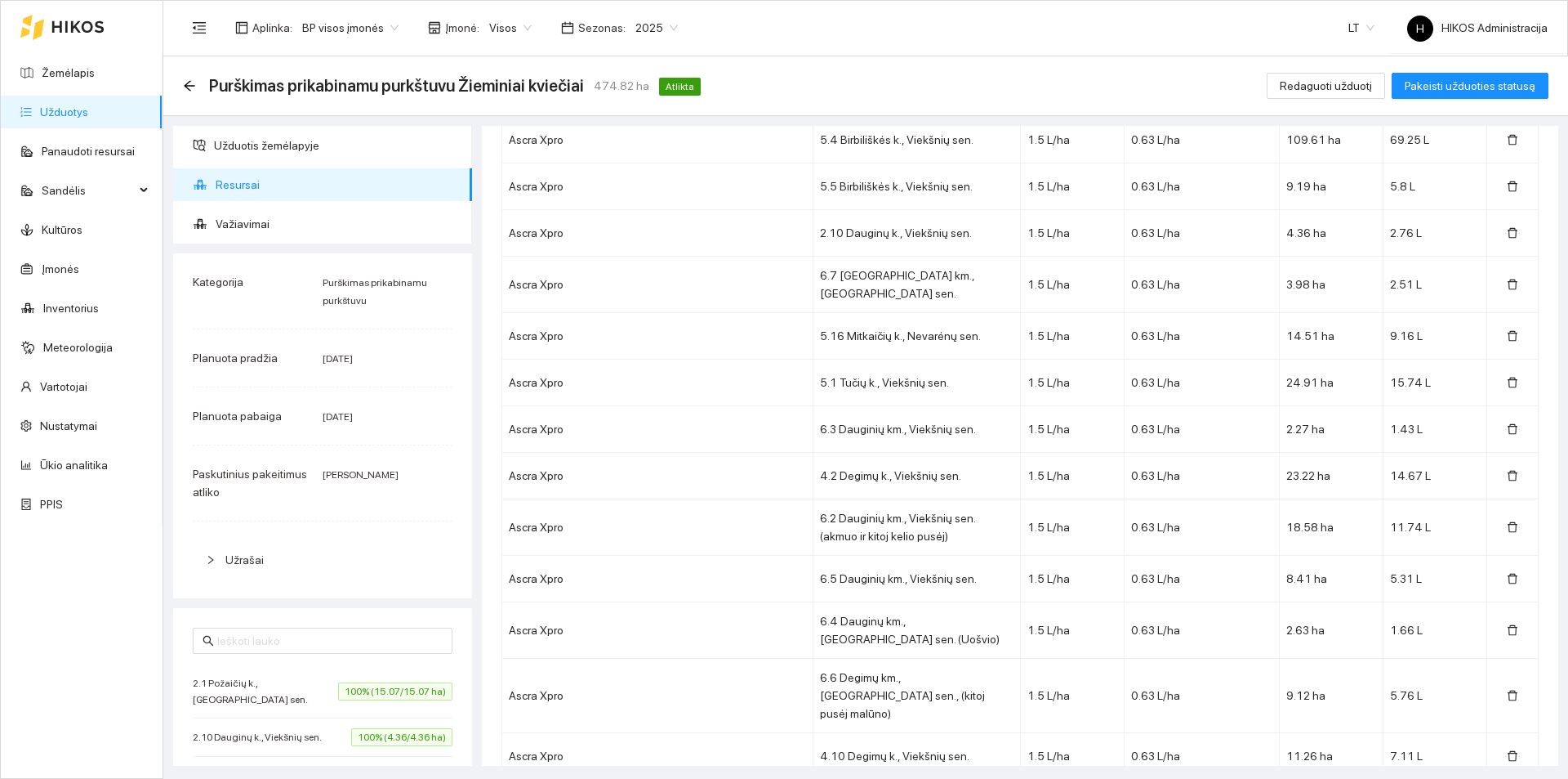
drag, startPoint x: 649, startPoint y: 729, endPoint x: 574, endPoint y: 722, distance: 75.3
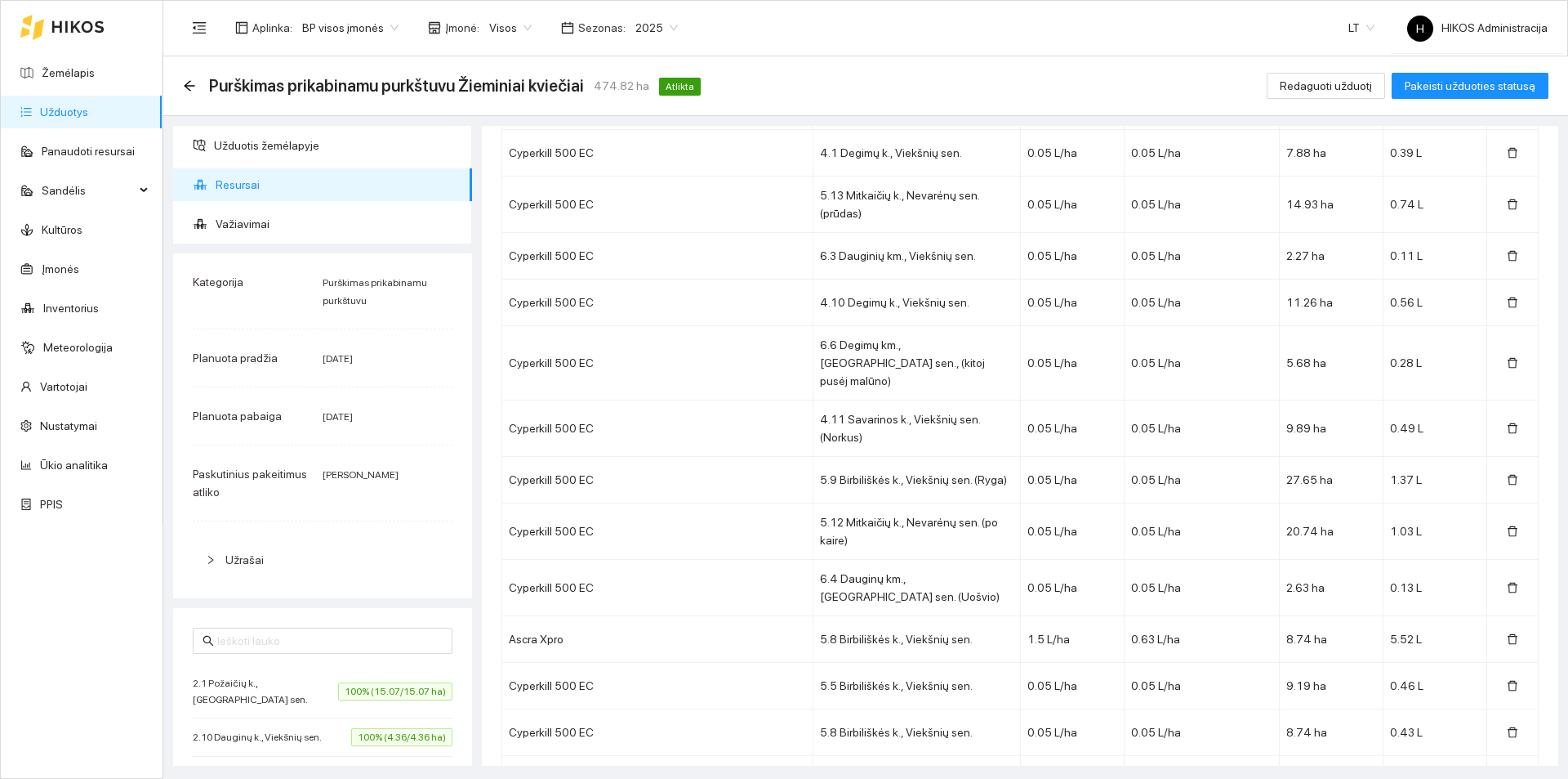
scroll to position [0, 0]
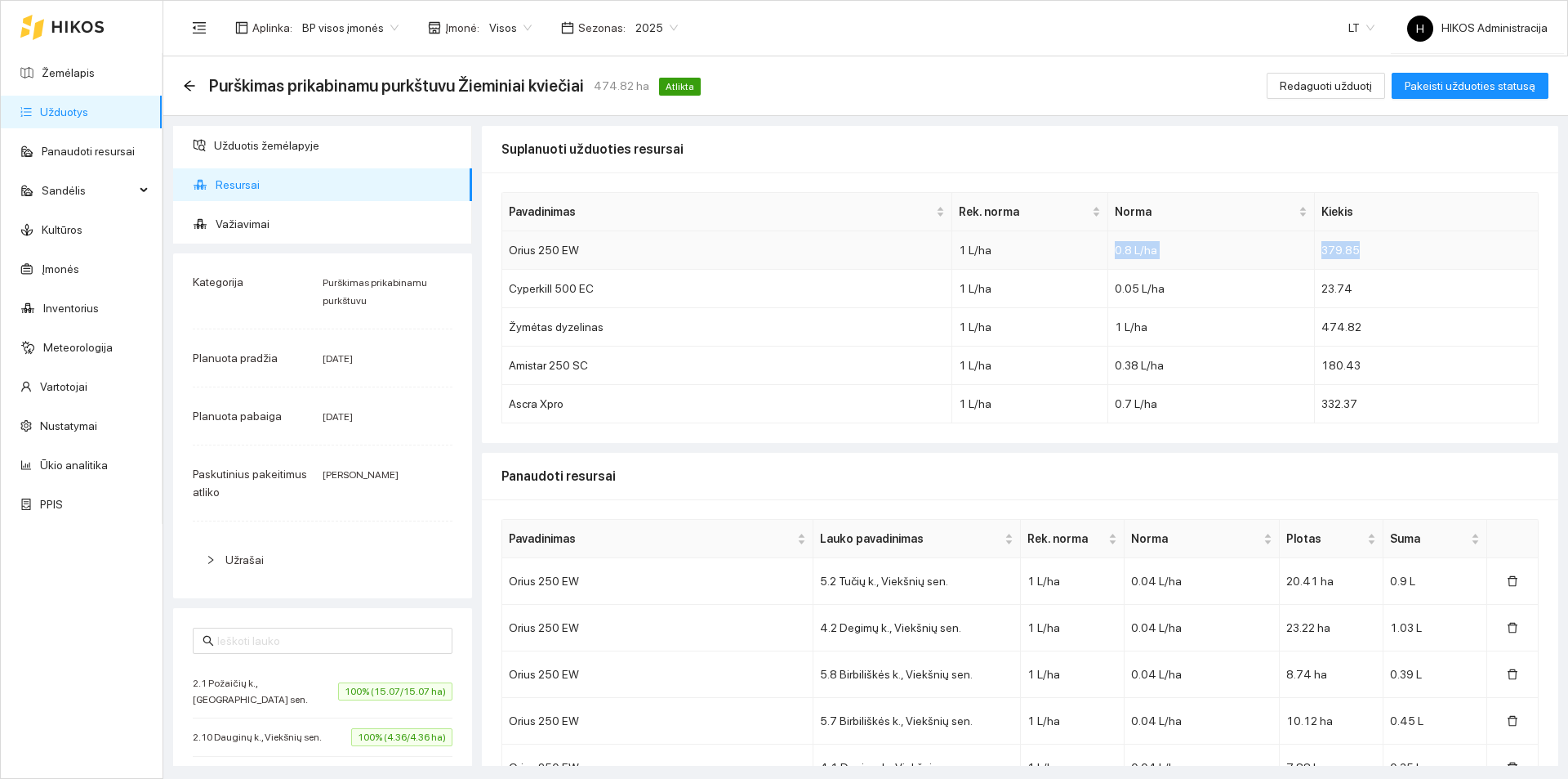
drag, startPoint x: 1087, startPoint y: 248, endPoint x: 1408, endPoint y: 250, distance: 321.0
click at [1408, 250] on tr "Orius 250 EW 1 L/ha 0.8 L/ha 379.85" at bounding box center [1020, 250] width 1036 height 38
click at [1408, 250] on td "379.85" at bounding box center [1427, 250] width 224 height 38
